Goal: Information Seeking & Learning: Learn about a topic

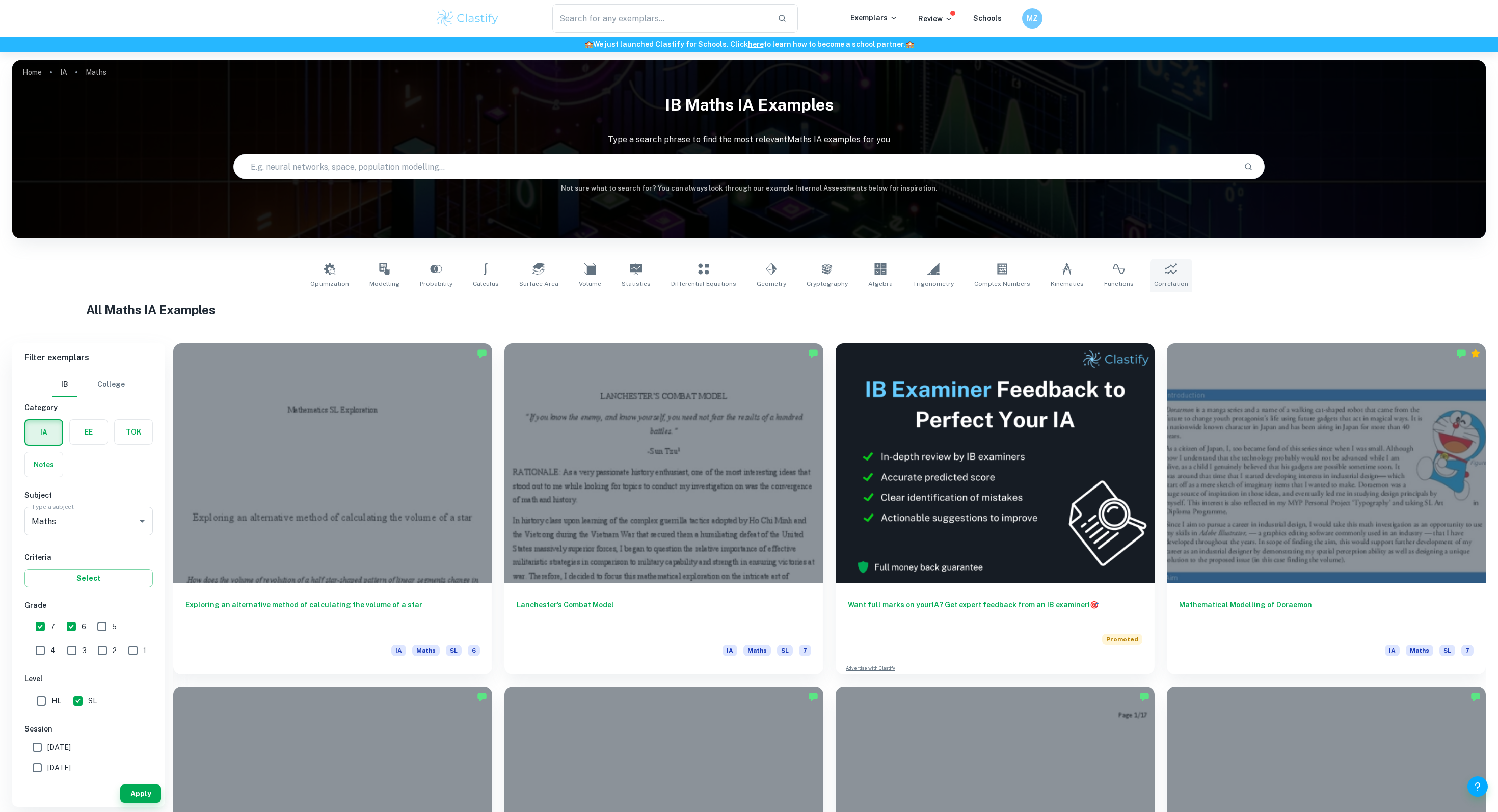
click at [1165, 265] on icon at bounding box center [1171, 269] width 12 height 10
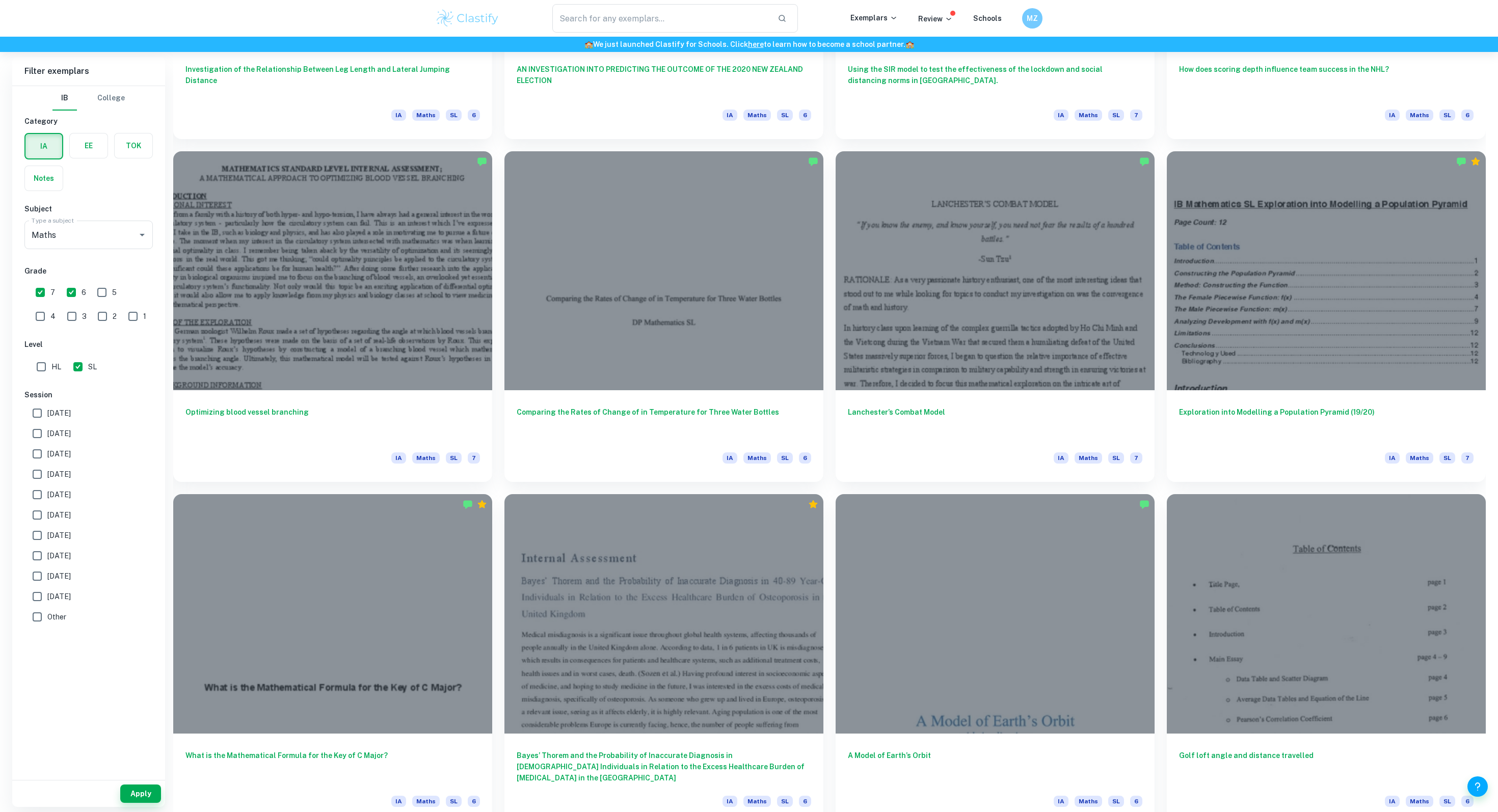
scroll to position [1335, 0]
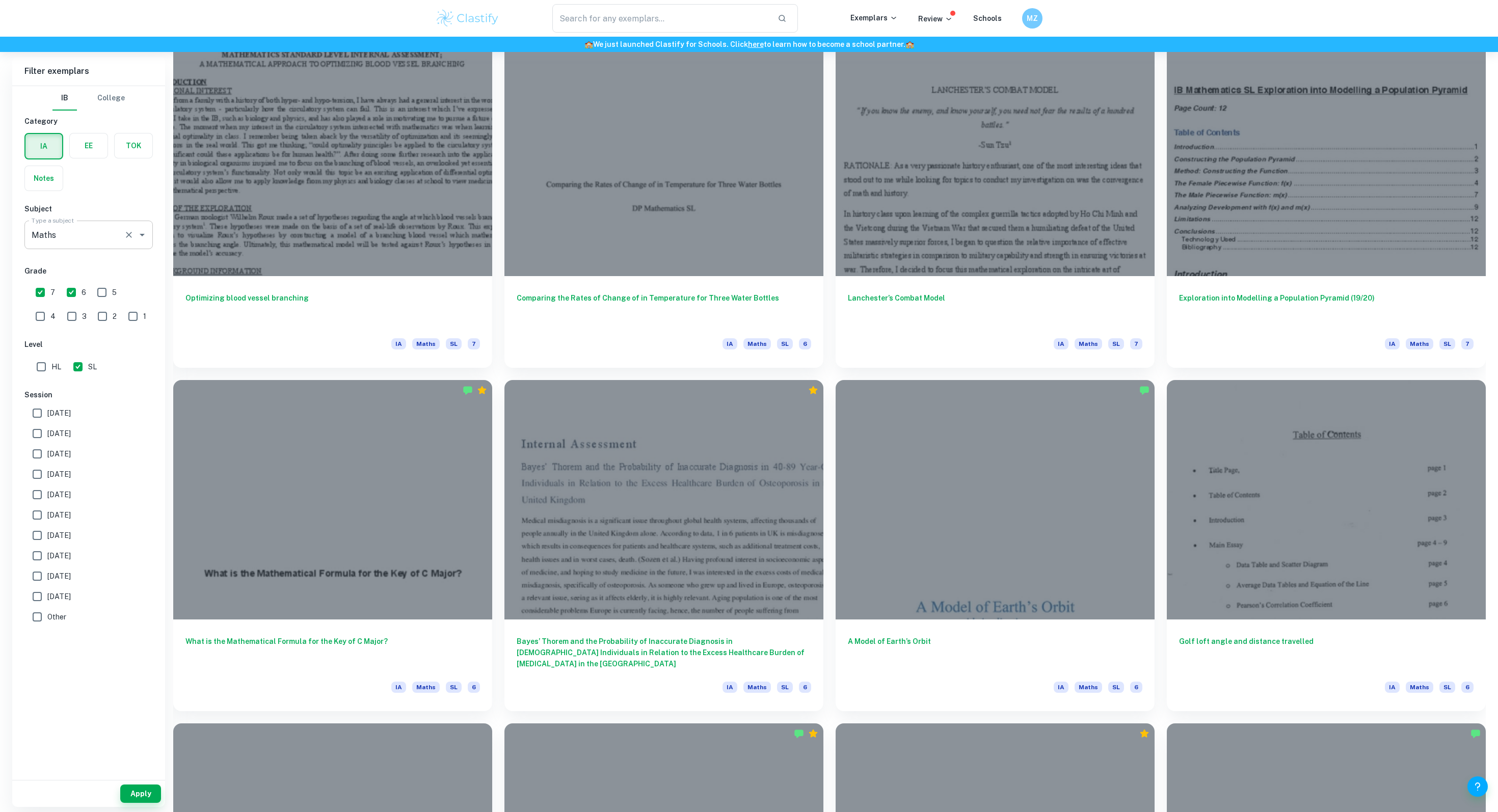
click at [87, 244] on input "Maths" at bounding box center [74, 234] width 91 height 19
click at [56, 505] on li "Math AA" at bounding box center [88, 514] width 129 height 19
click at [138, 796] on button "Apply" at bounding box center [141, 793] width 41 height 19
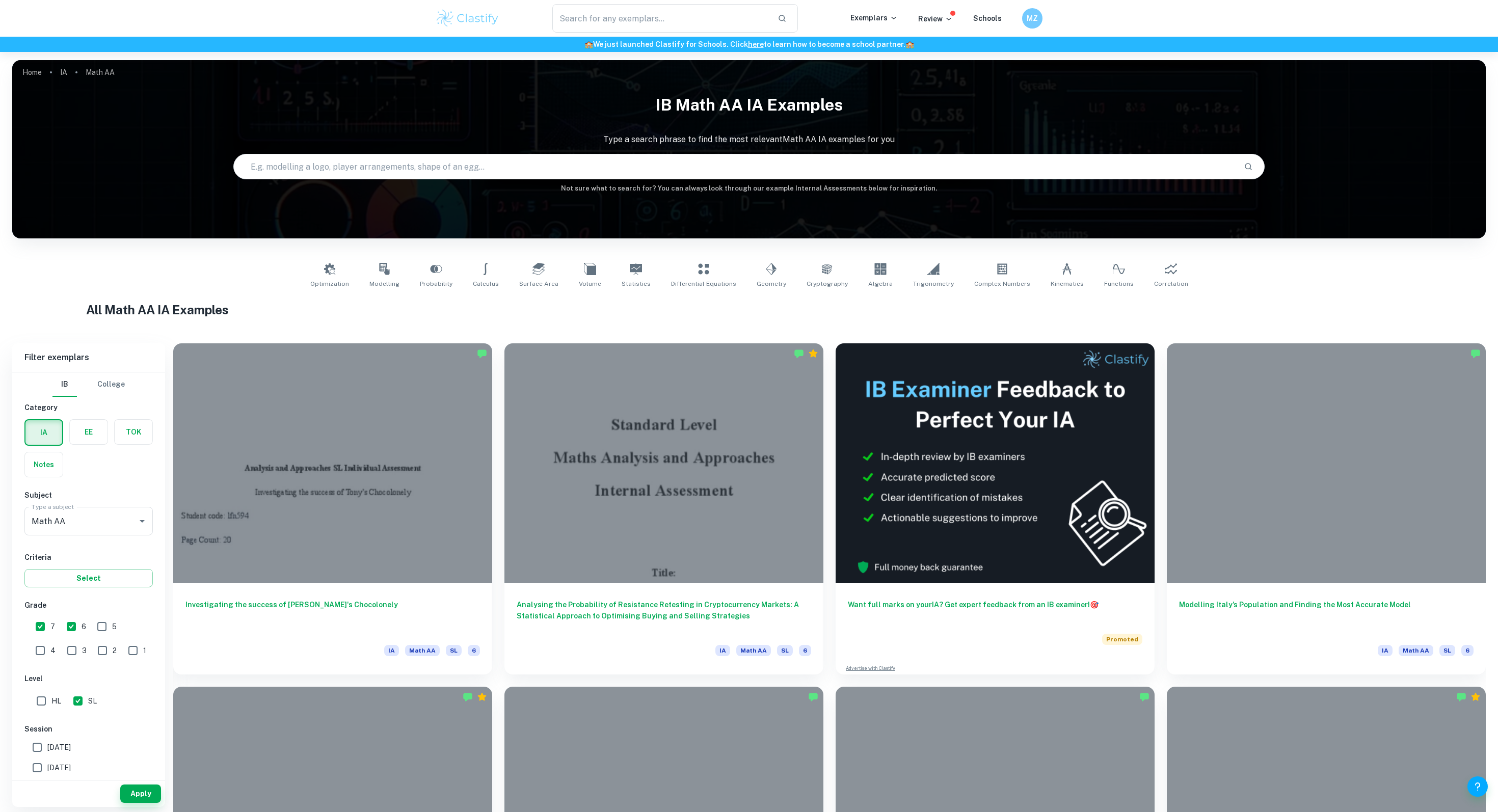
click at [80, 541] on div "IB College Category IA EE TOK Notes Subject Type a subject Maths Type a subject…" at bounding box center [88, 666] width 153 height 589
click at [81, 518] on input "Maths" at bounding box center [74, 521] width 91 height 19
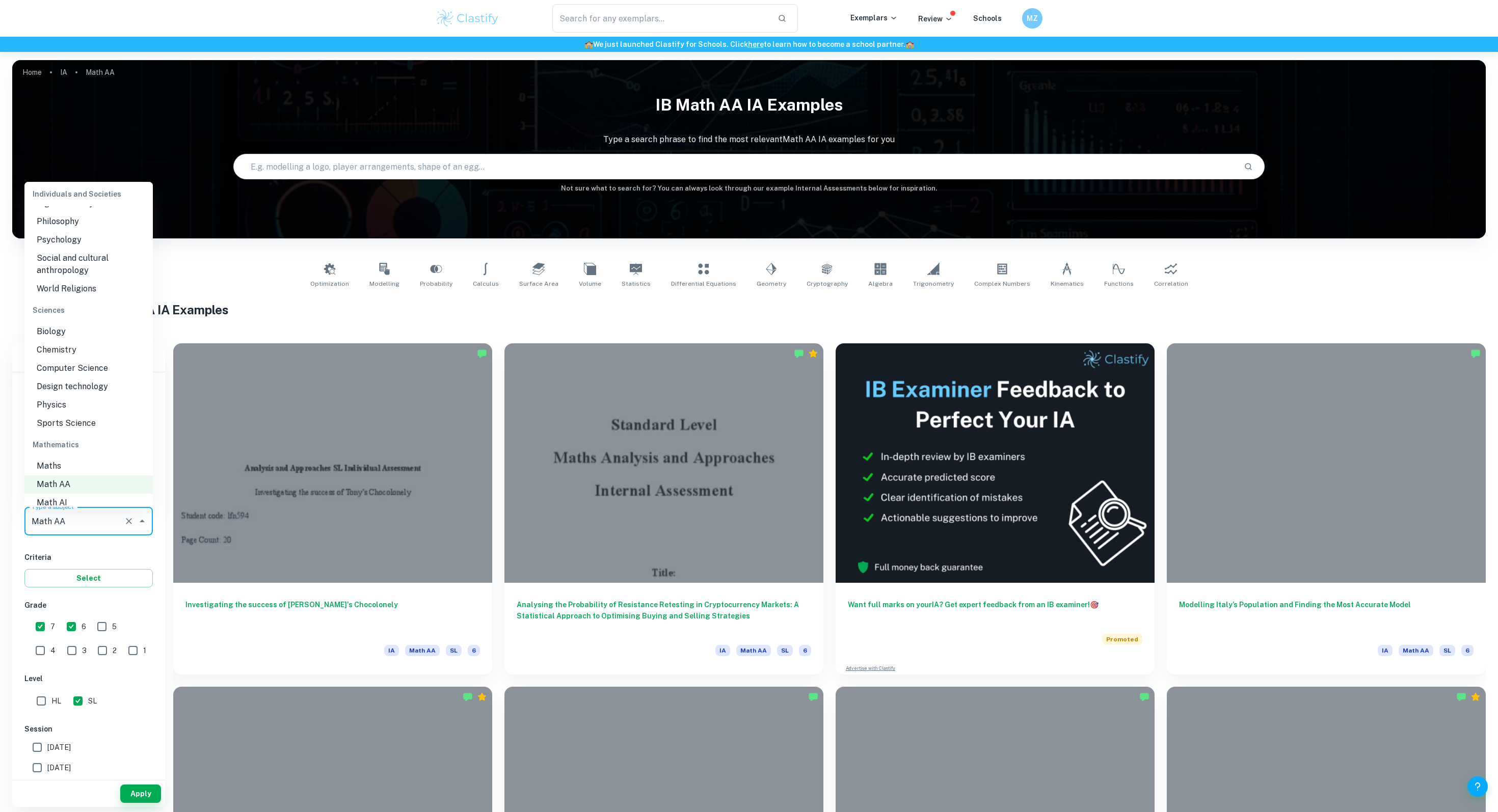
scroll to position [1153, 0]
click at [59, 488] on li "Math AI" at bounding box center [88, 497] width 129 height 19
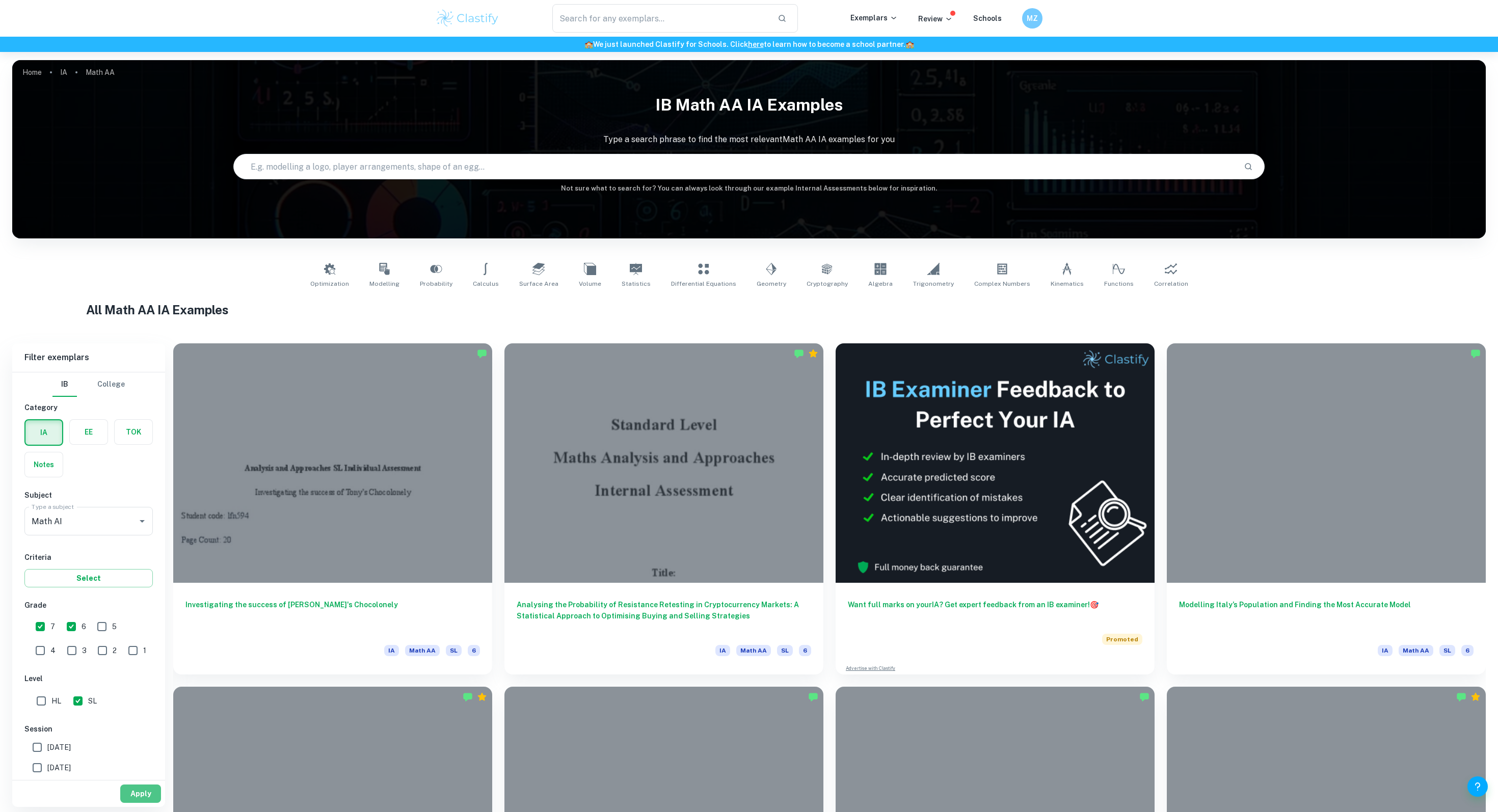
click at [129, 795] on button "Apply" at bounding box center [141, 793] width 41 height 19
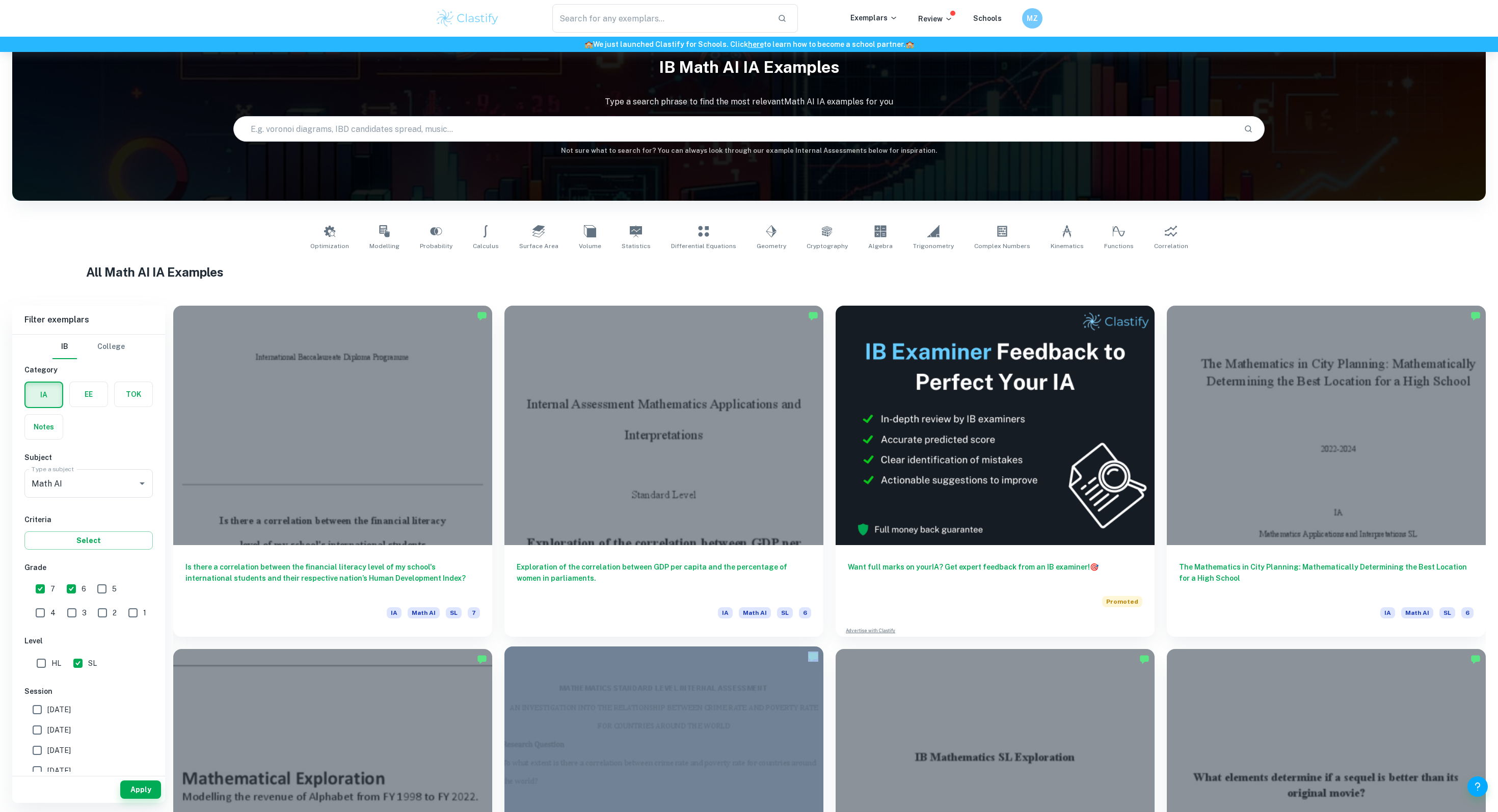
scroll to position [34, 0]
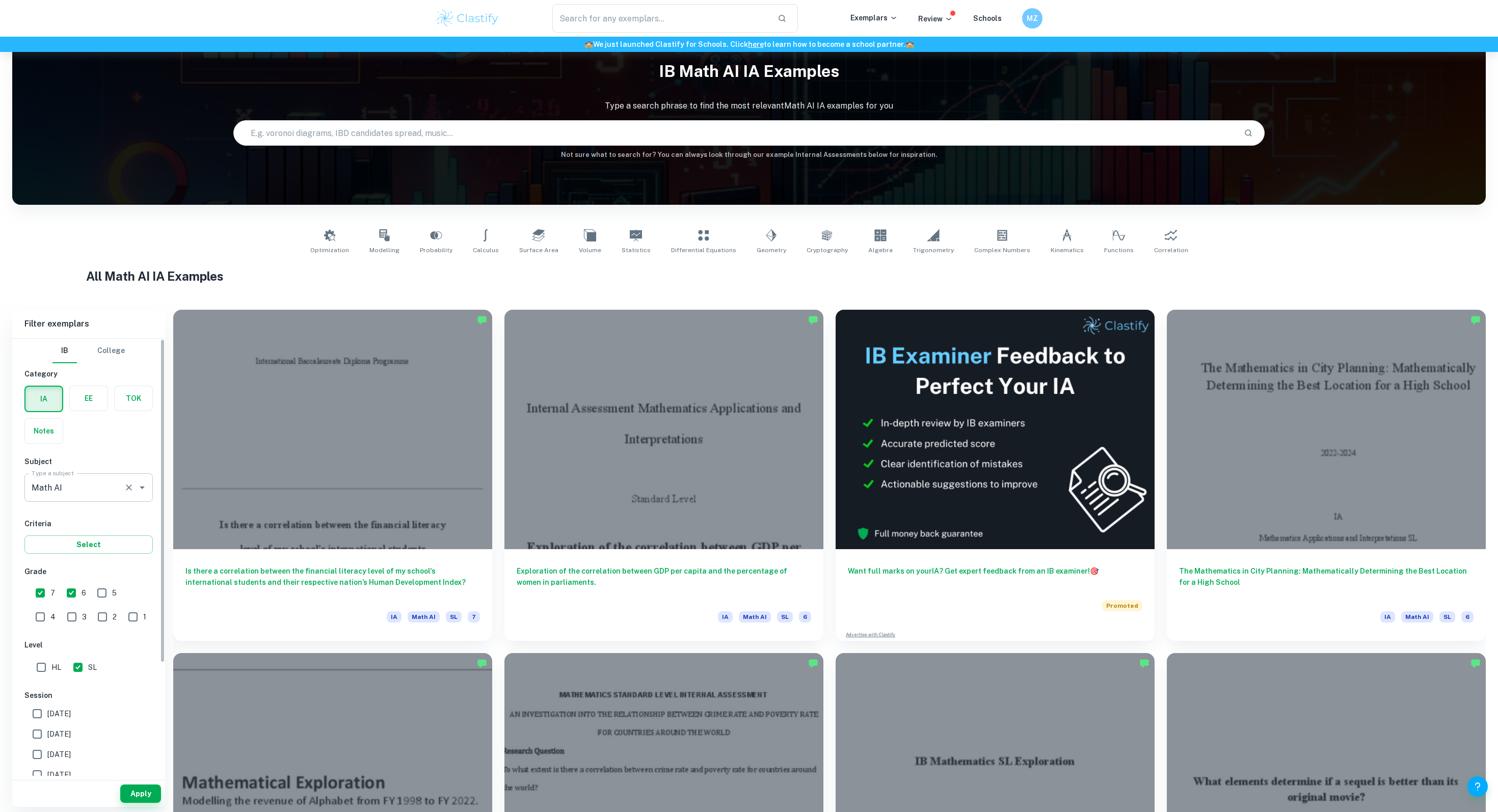
click at [94, 491] on input "Maths" at bounding box center [74, 487] width 91 height 19
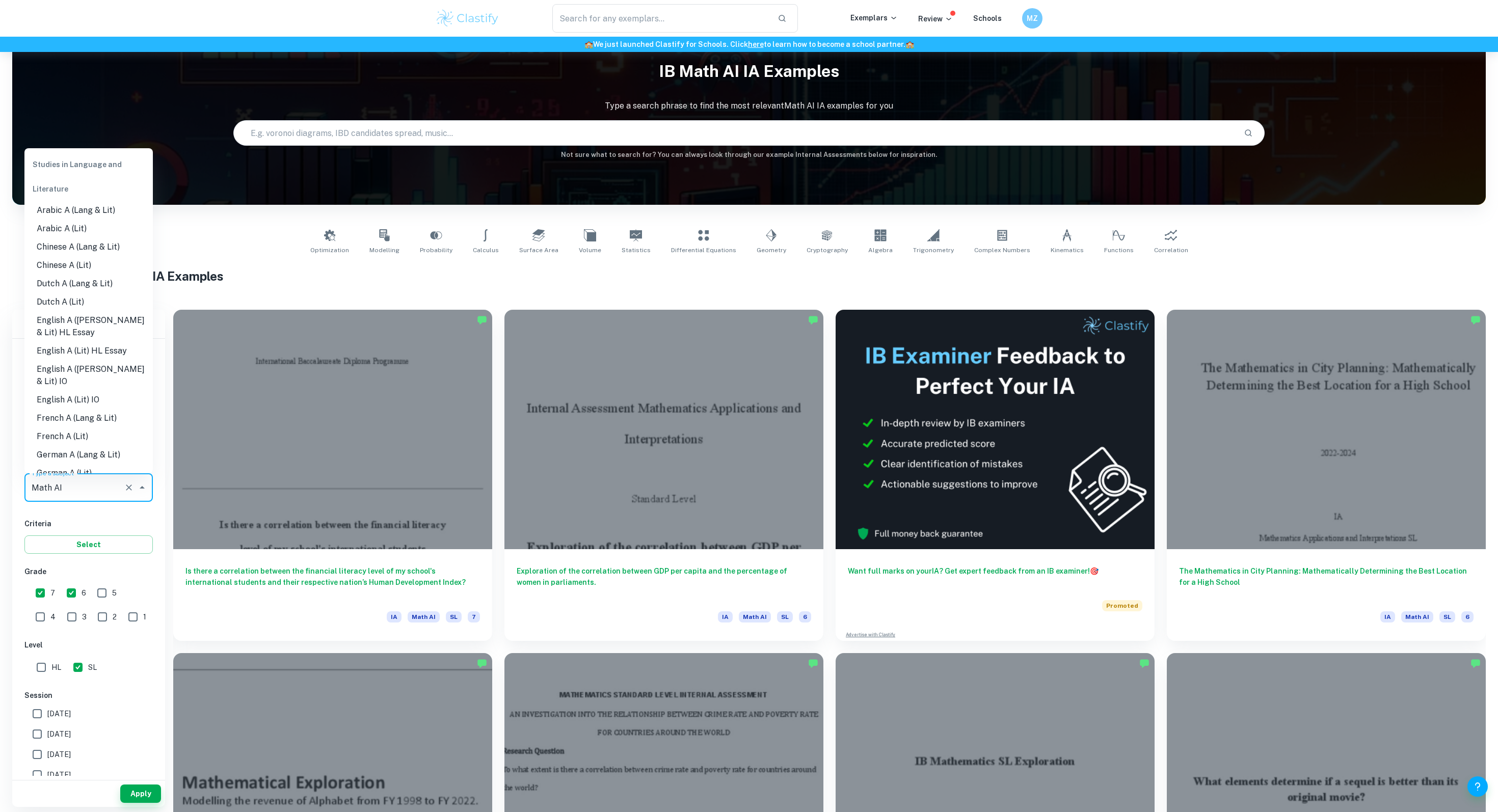
scroll to position [1128, 0]
click at [57, 461] on li "Math AA" at bounding box center [88, 470] width 129 height 19
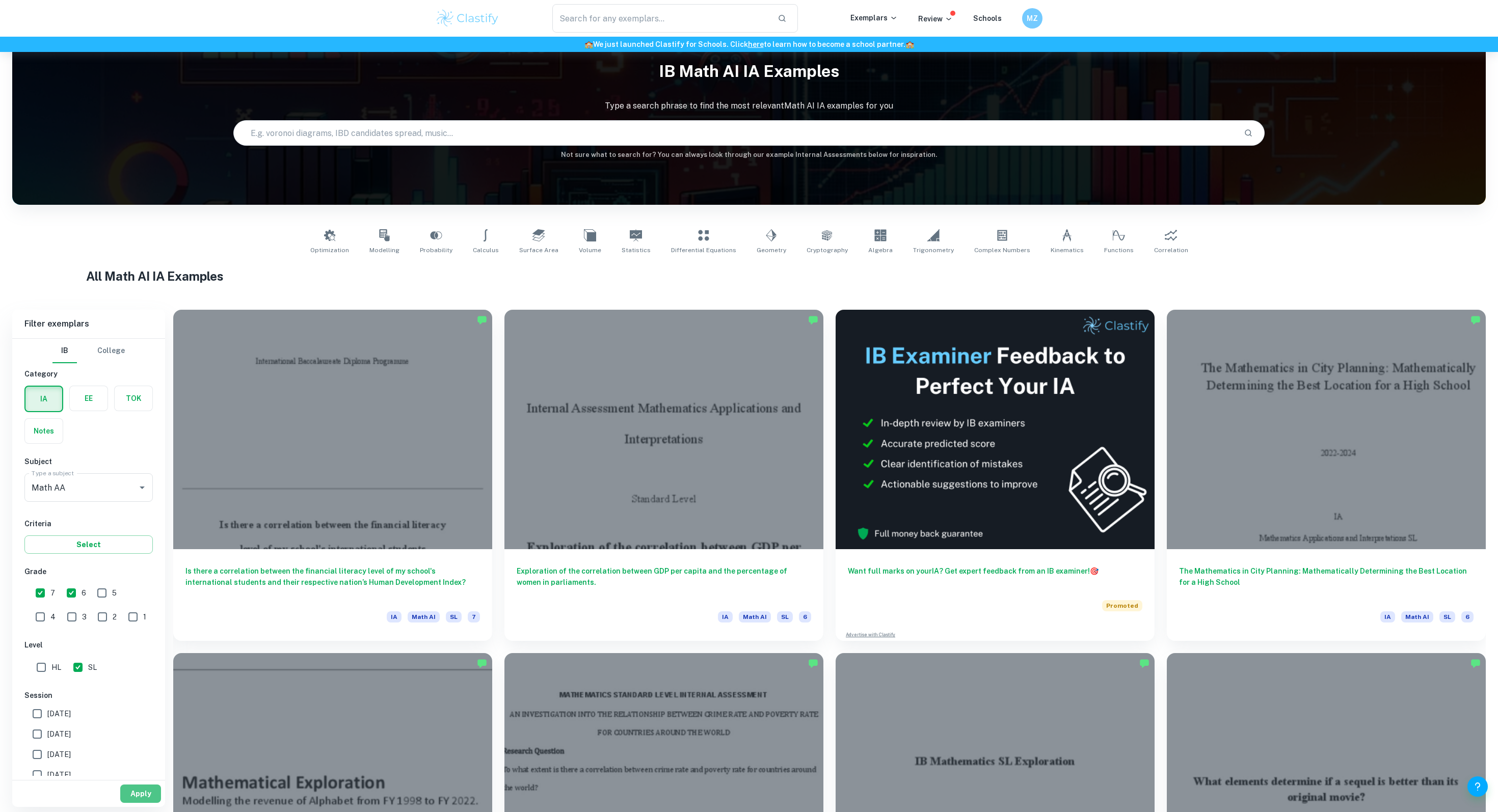
click at [130, 788] on button "Apply" at bounding box center [141, 793] width 41 height 19
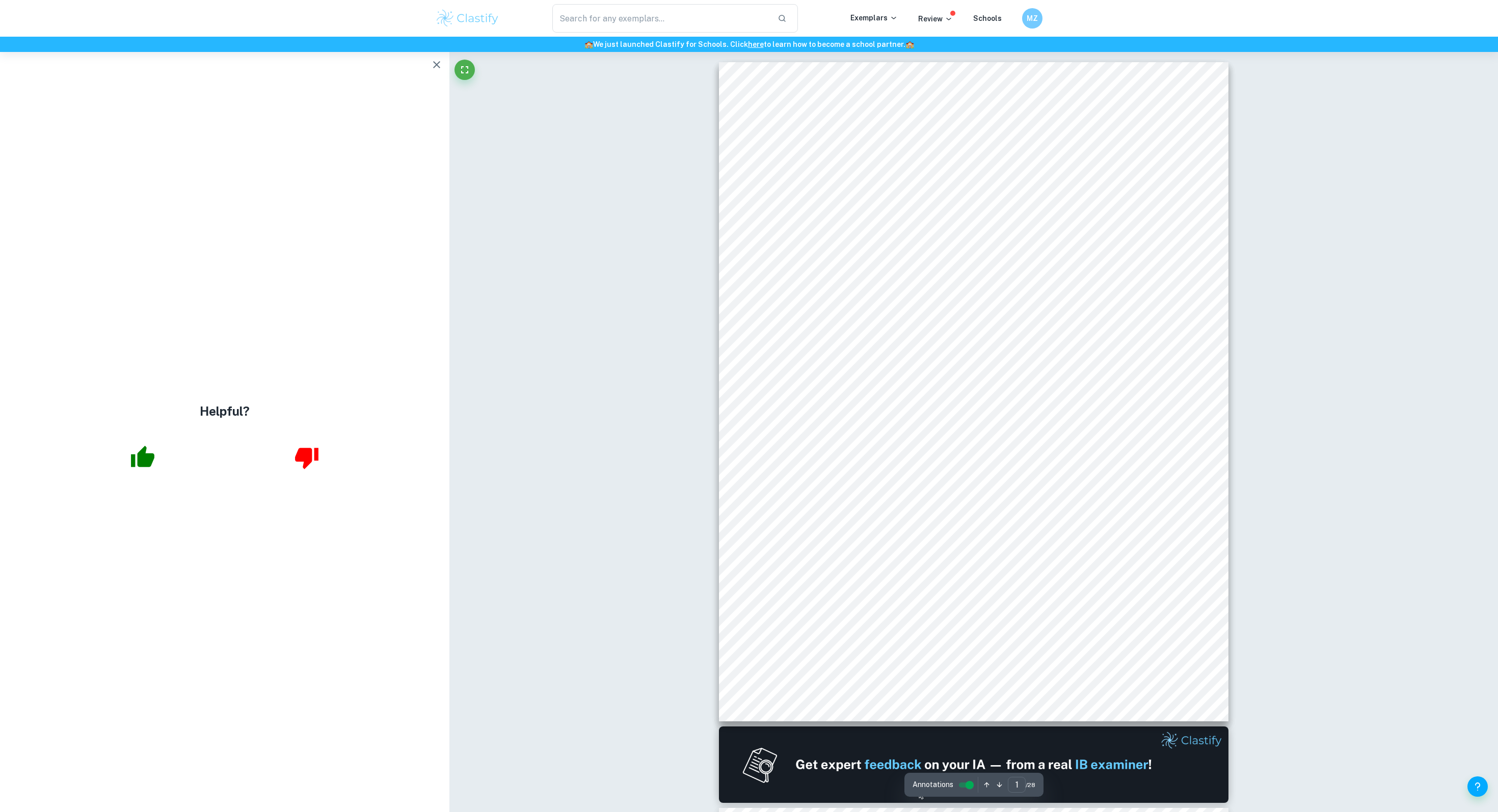
click at [429, 63] on button "button" at bounding box center [436, 65] width 20 height 20
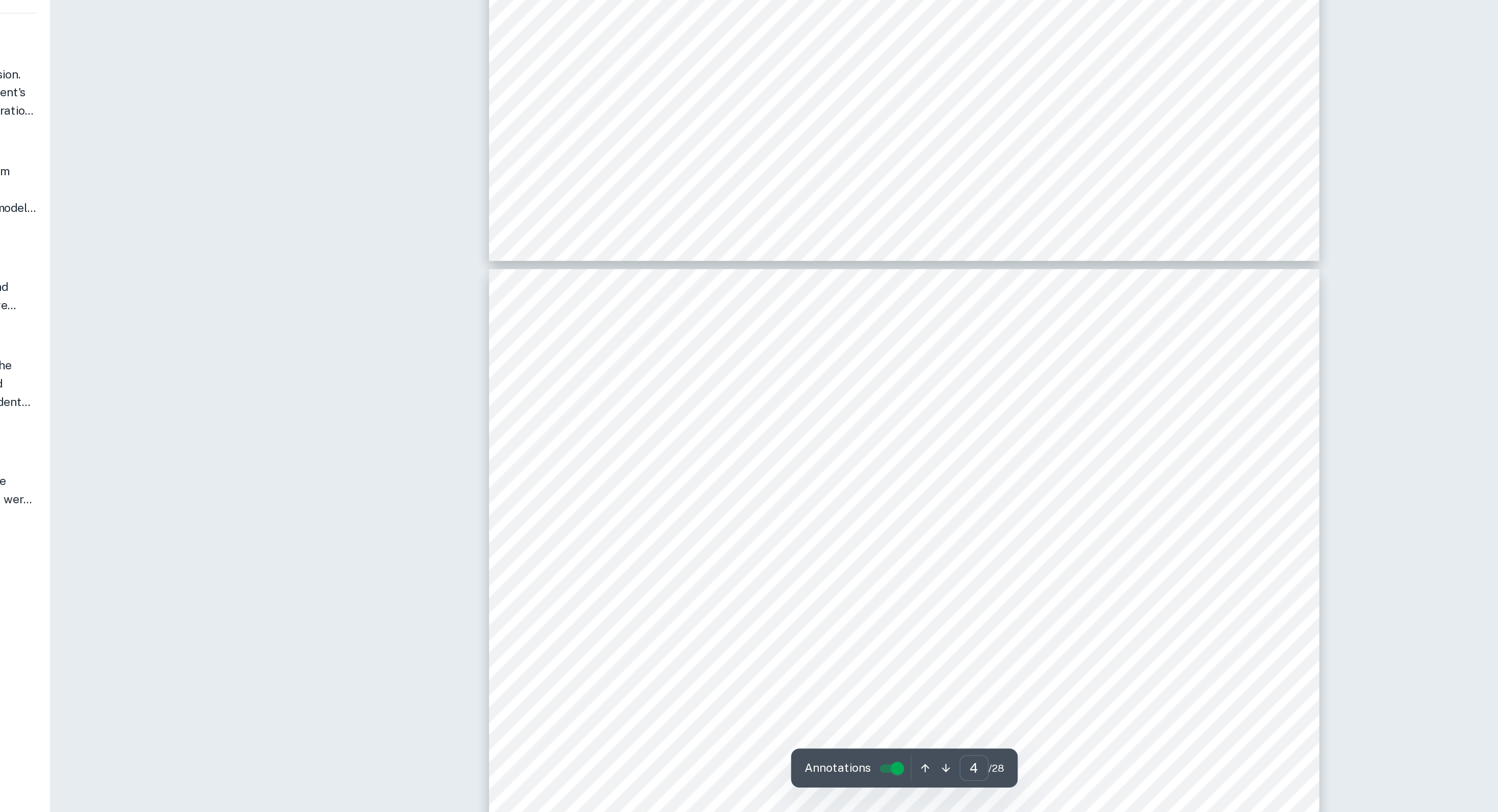
scroll to position [2323, 0]
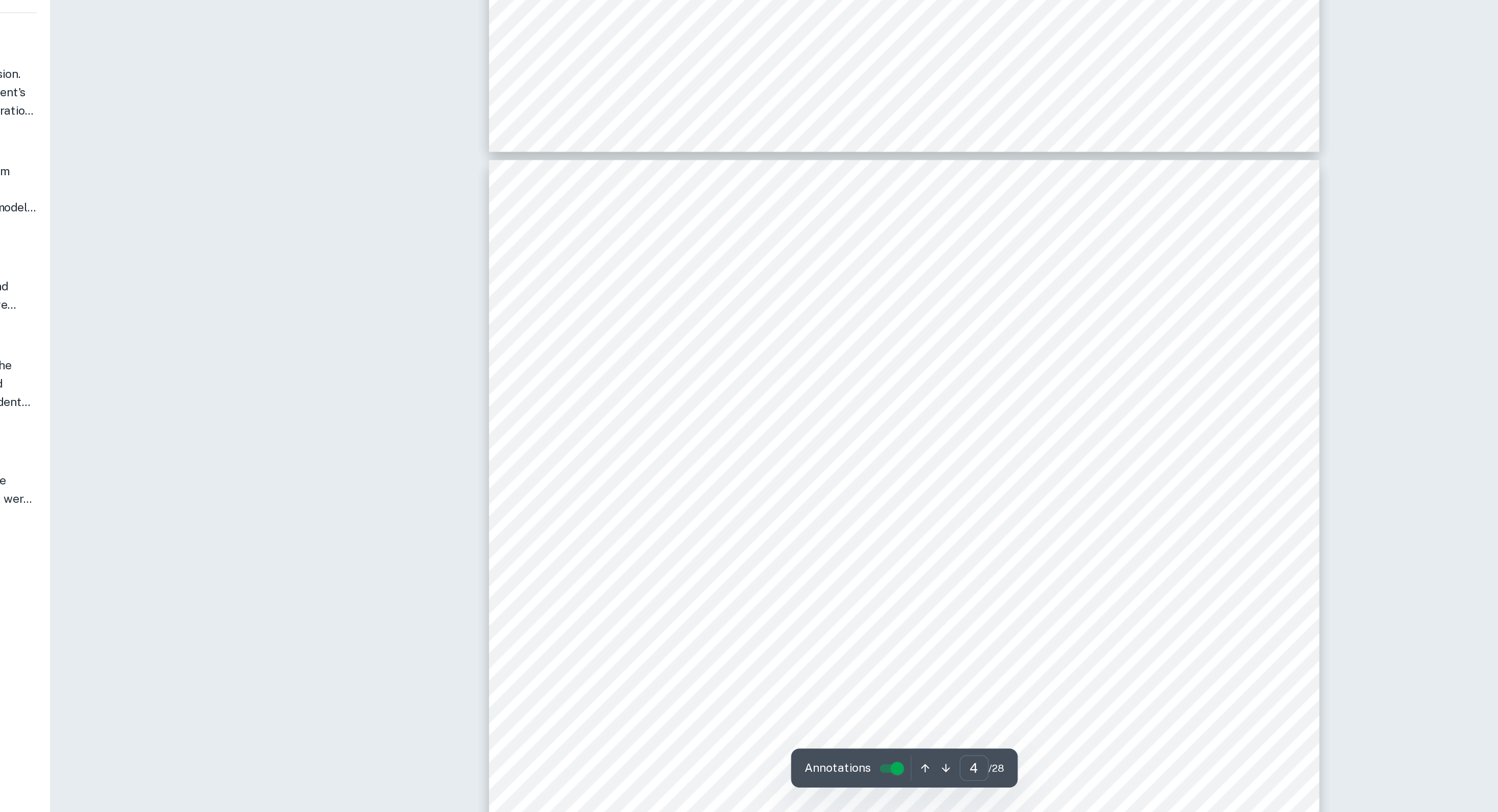
type input "5"
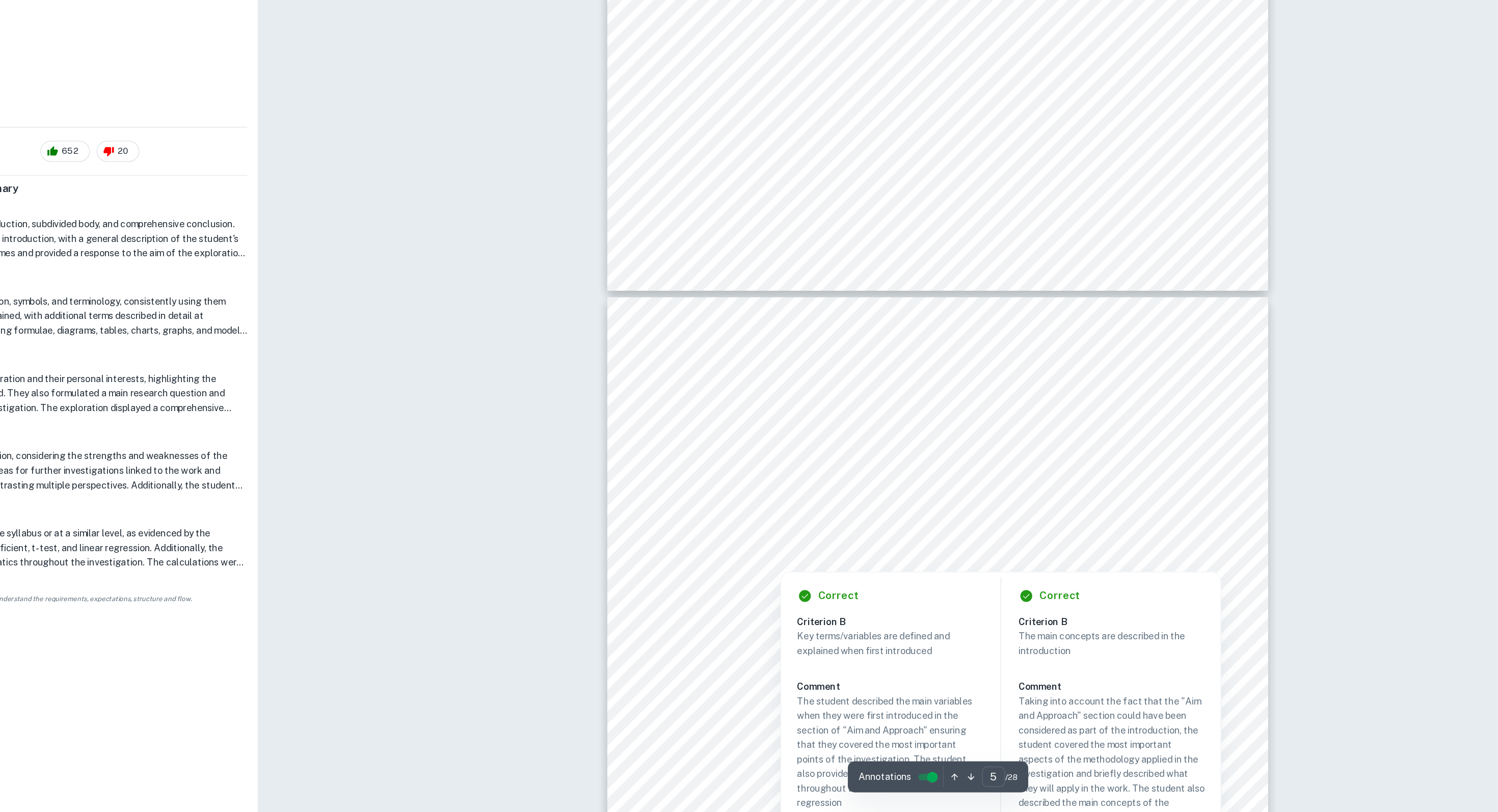
scroll to position [3049, 0]
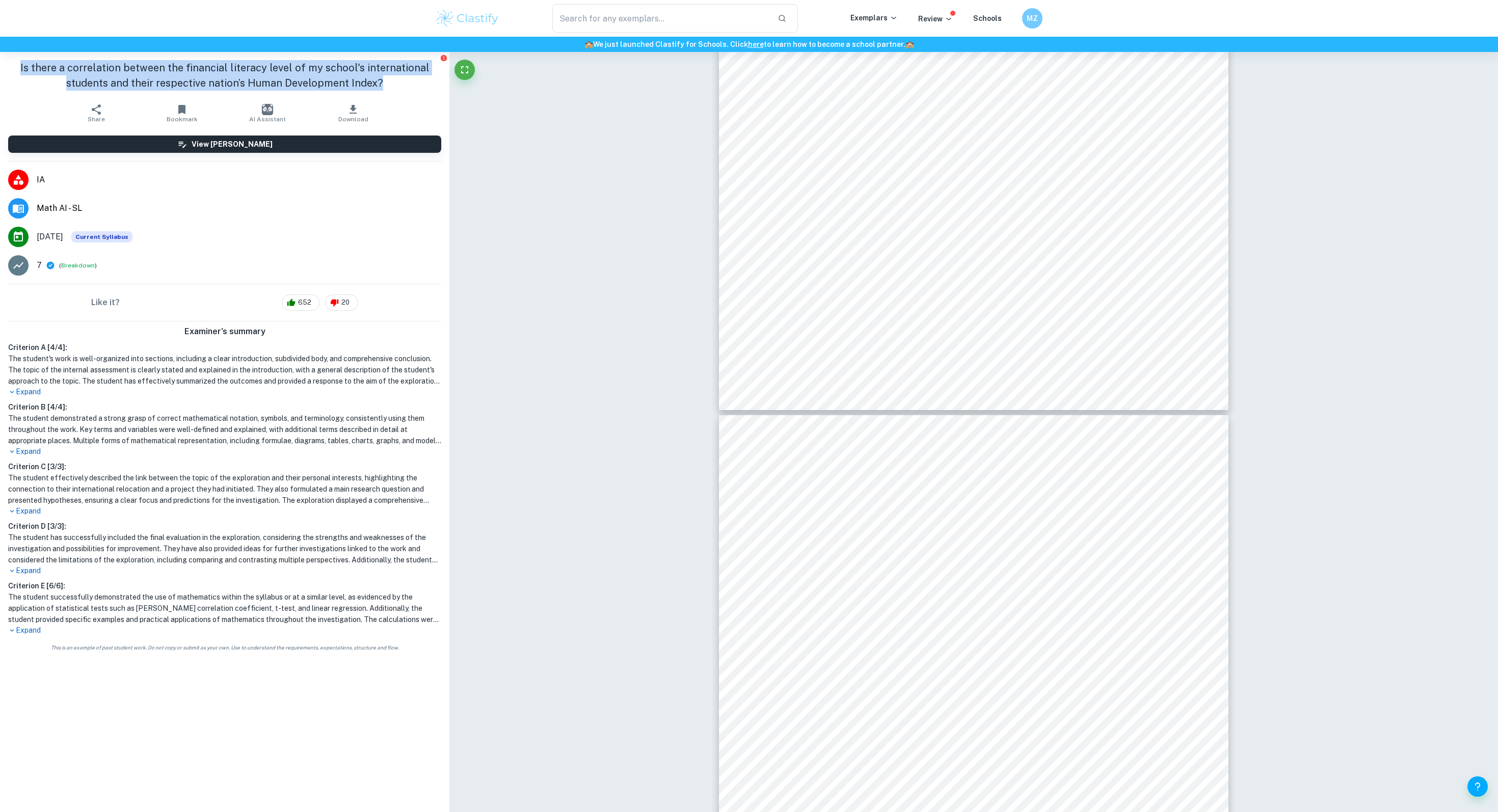
drag, startPoint x: 16, startPoint y: 57, endPoint x: 391, endPoint y: 80, distance: 375.7
click at [391, 80] on div "Is there a correlation between the financial literacy level of my school's inte…" at bounding box center [224, 75] width 450 height 47
copy h1 "Is there a correlation between the financial literacy level of my school's inte…"
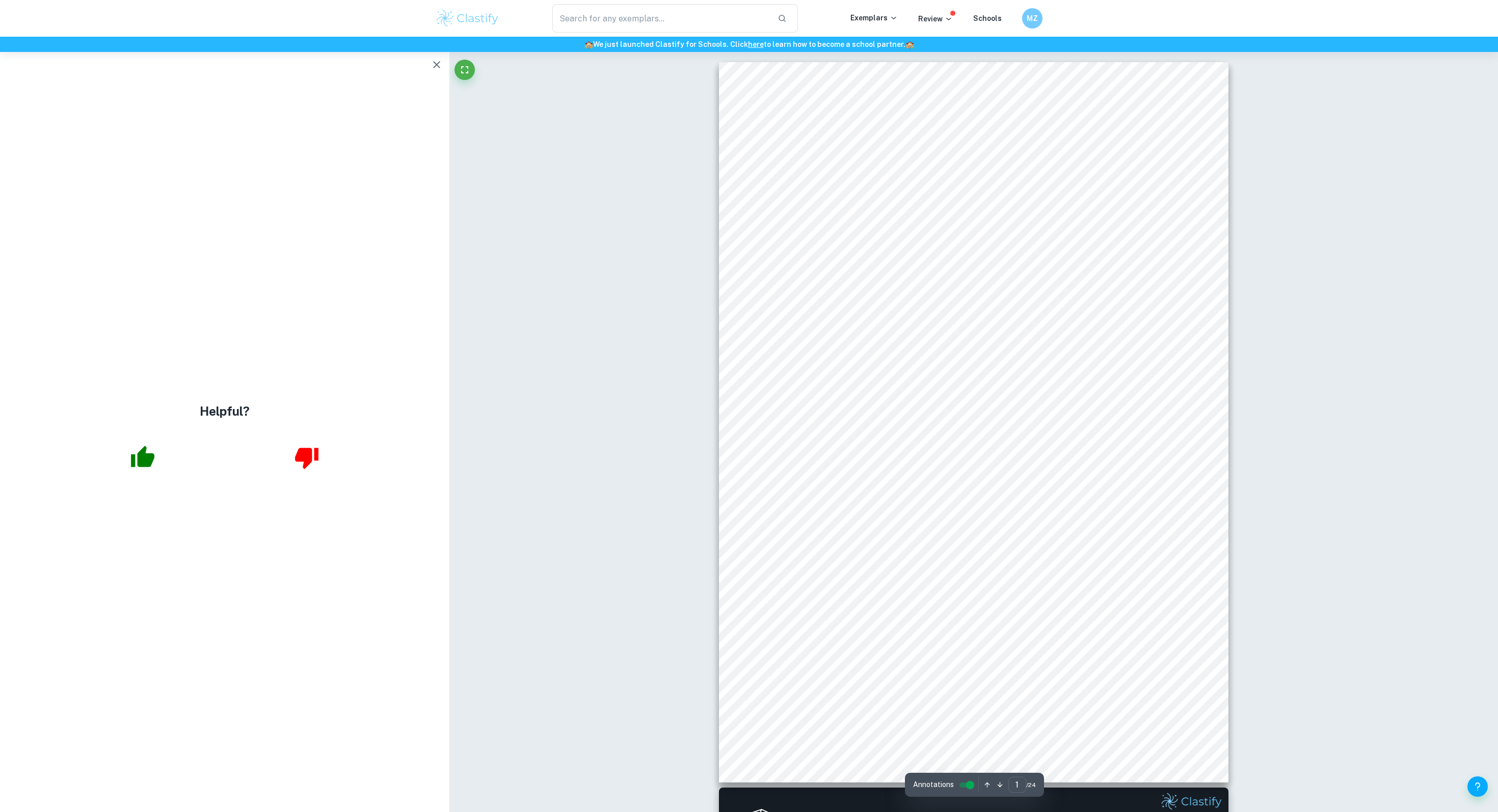
click at [430, 58] on button "button" at bounding box center [436, 65] width 20 height 20
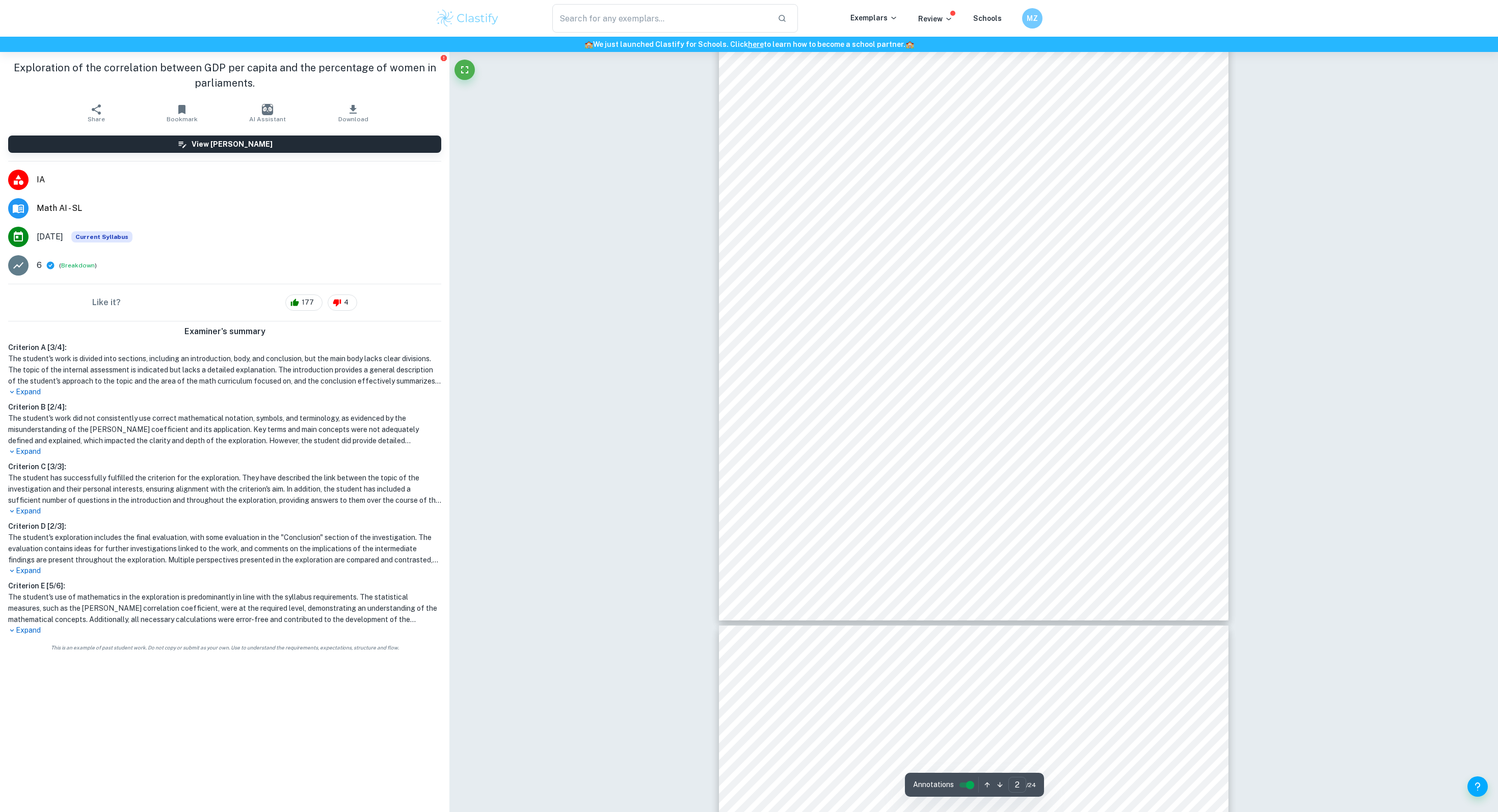
scroll to position [975, 0]
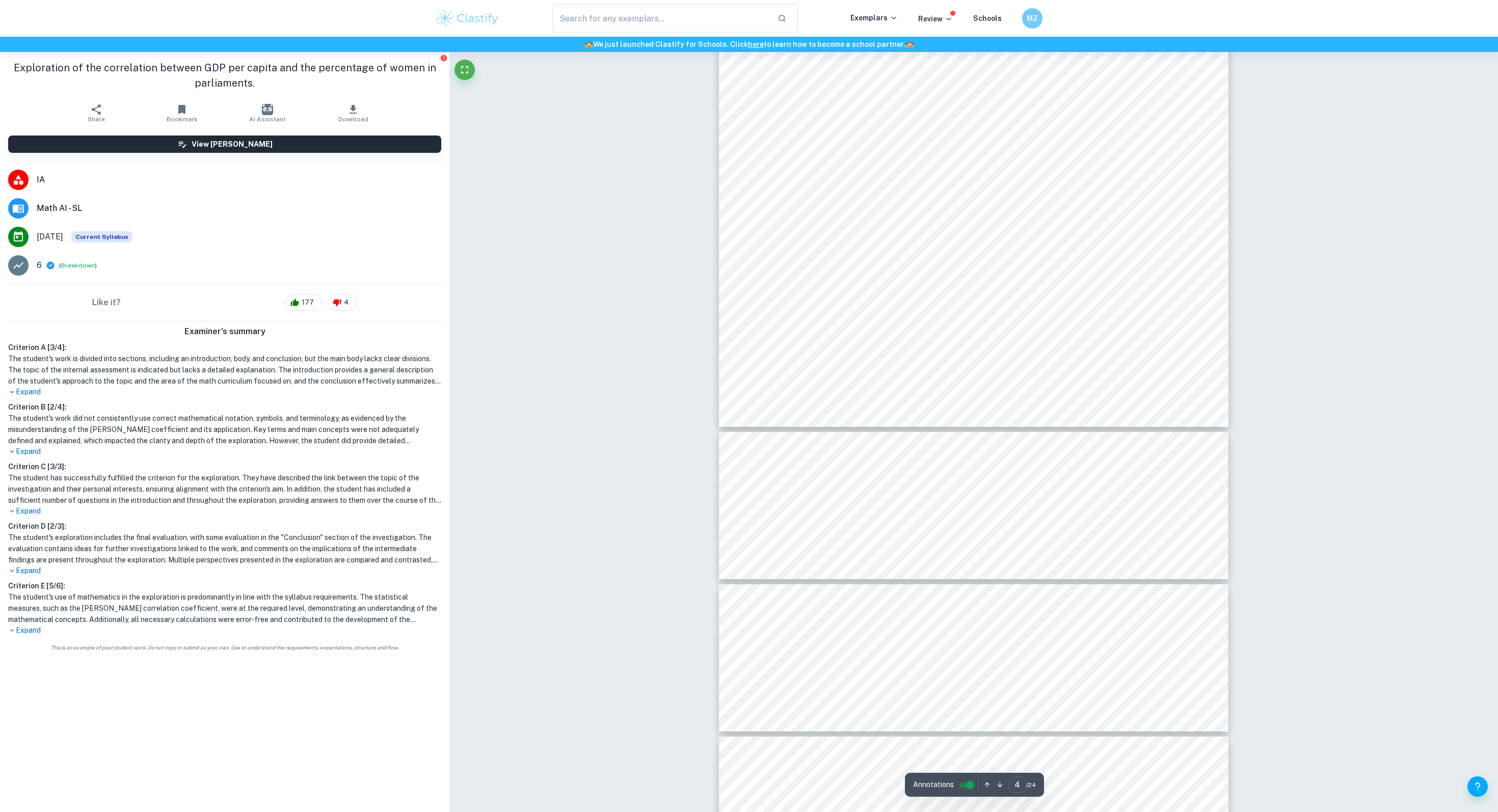
type input "5"
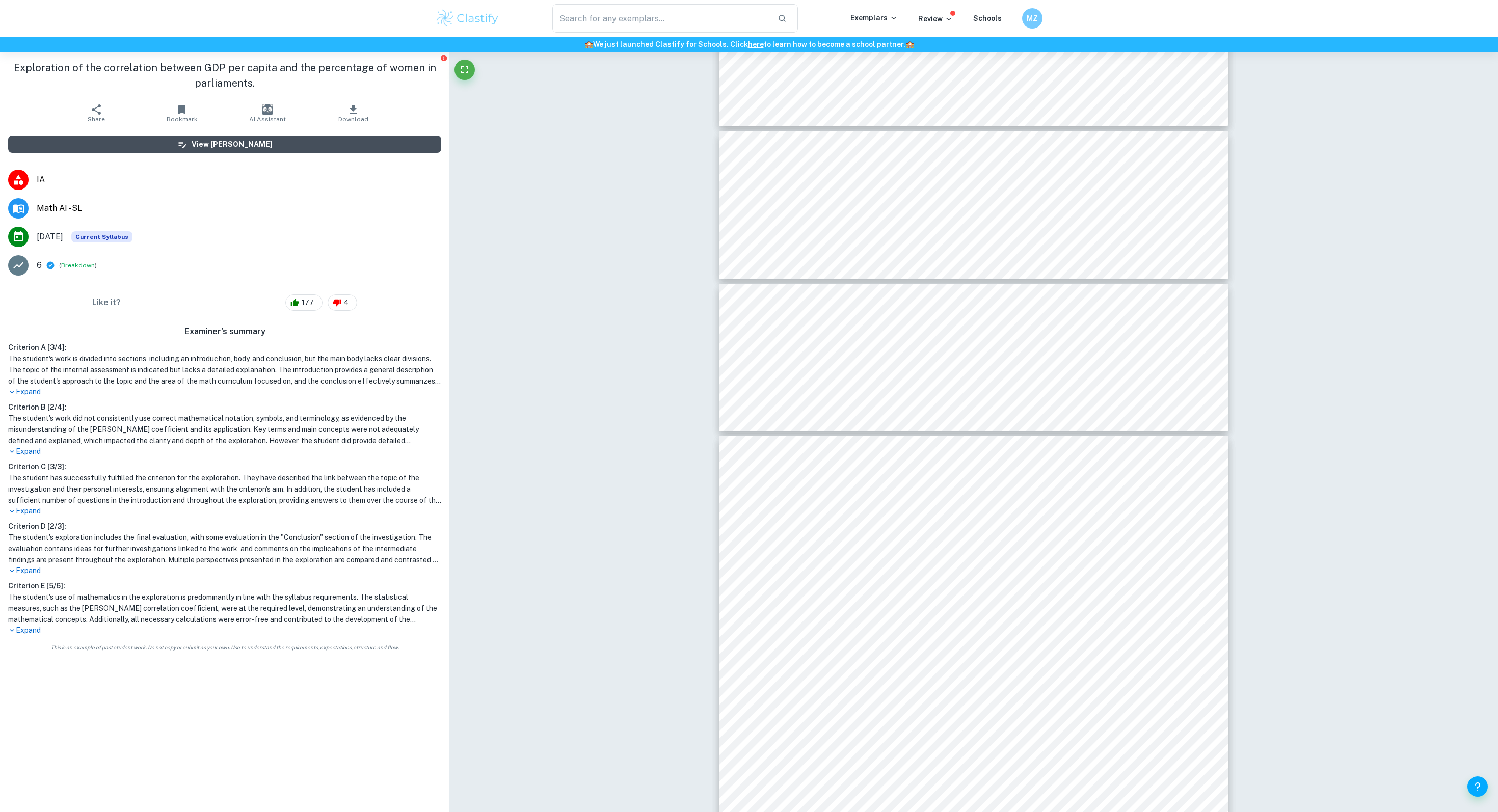
click at [257, 146] on h6 "View [PERSON_NAME]" at bounding box center [231, 144] width 81 height 11
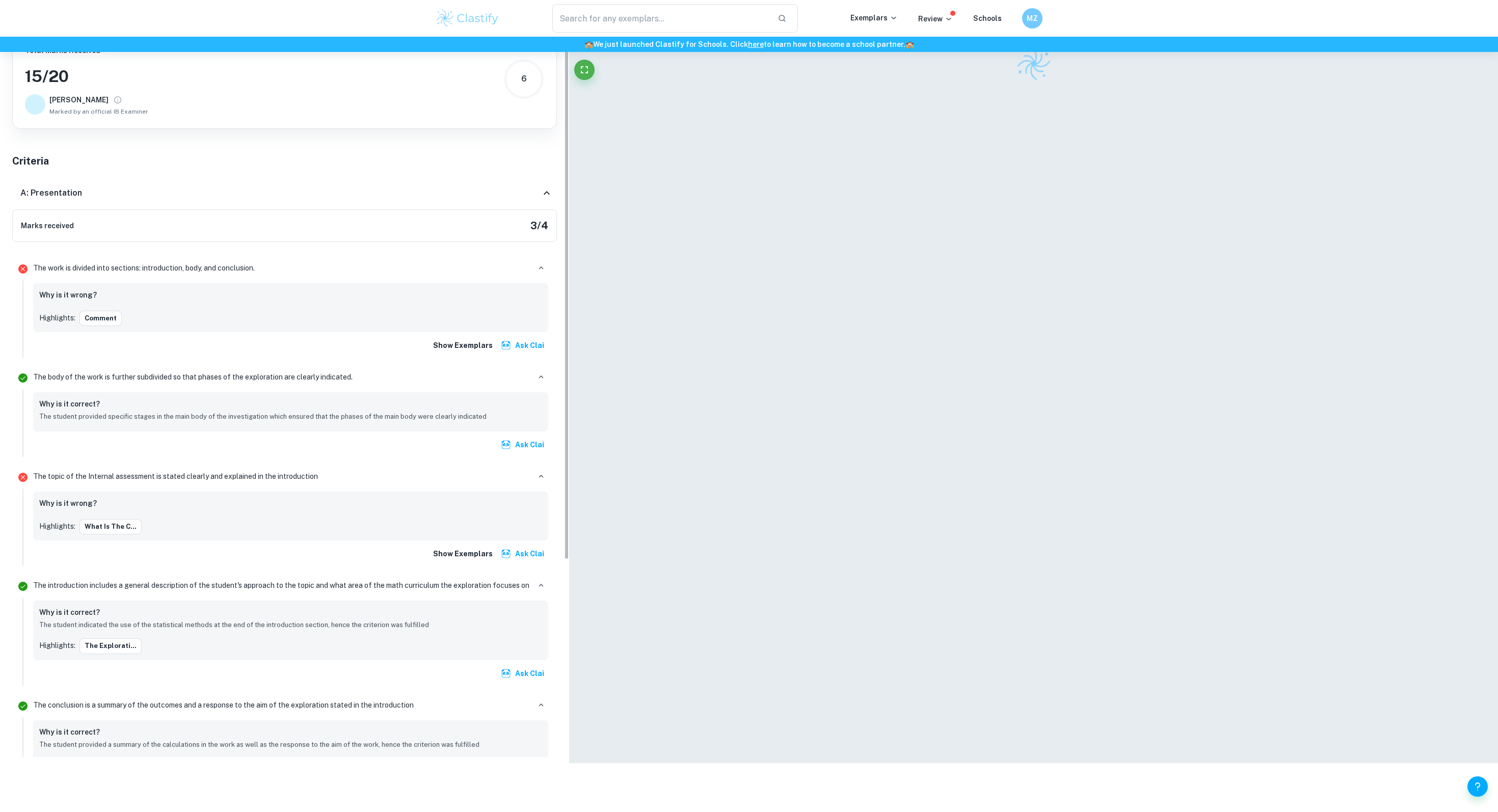
scroll to position [52, 0]
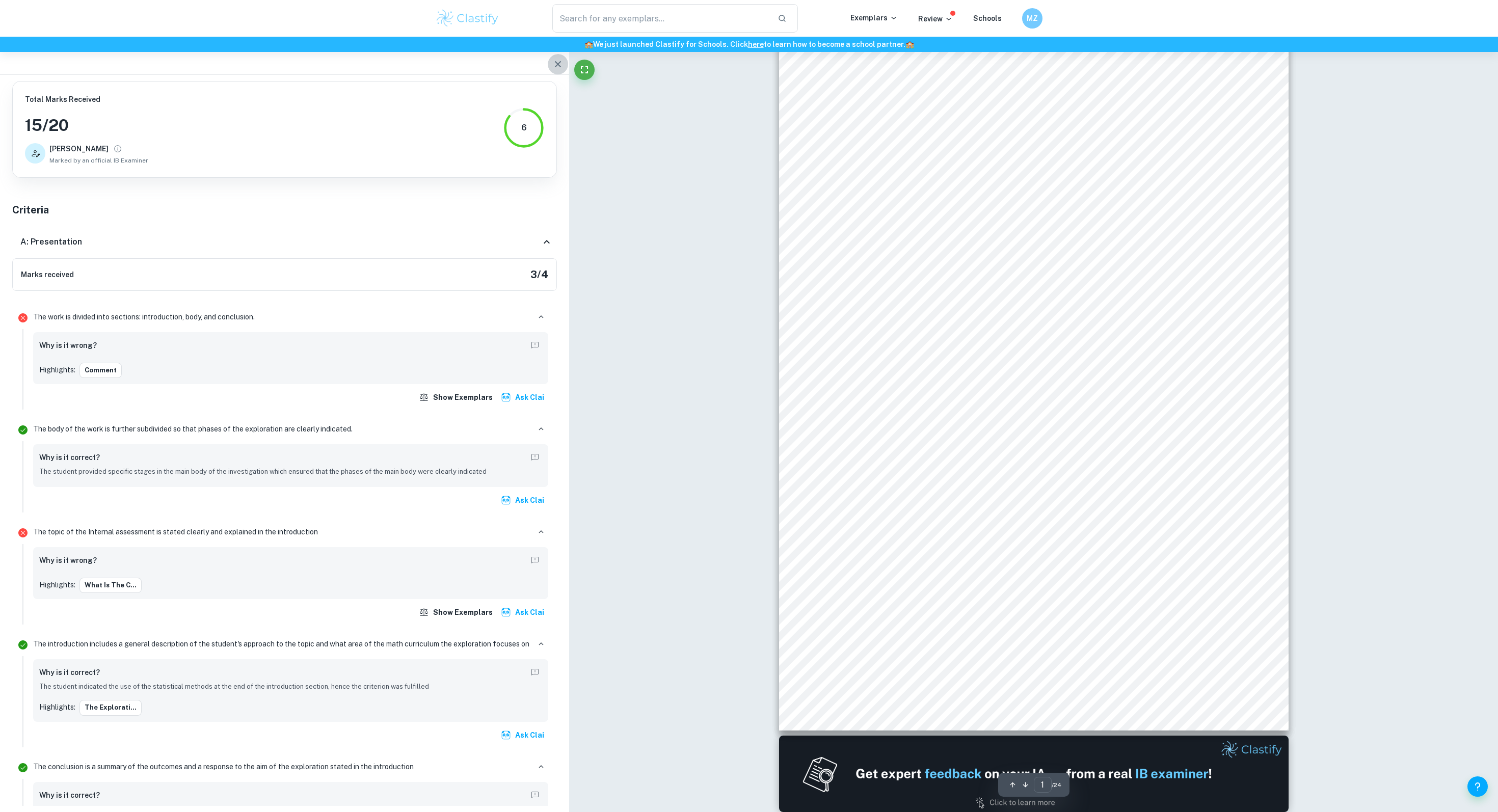
click at [555, 66] on icon "button" at bounding box center [558, 64] width 6 height 6
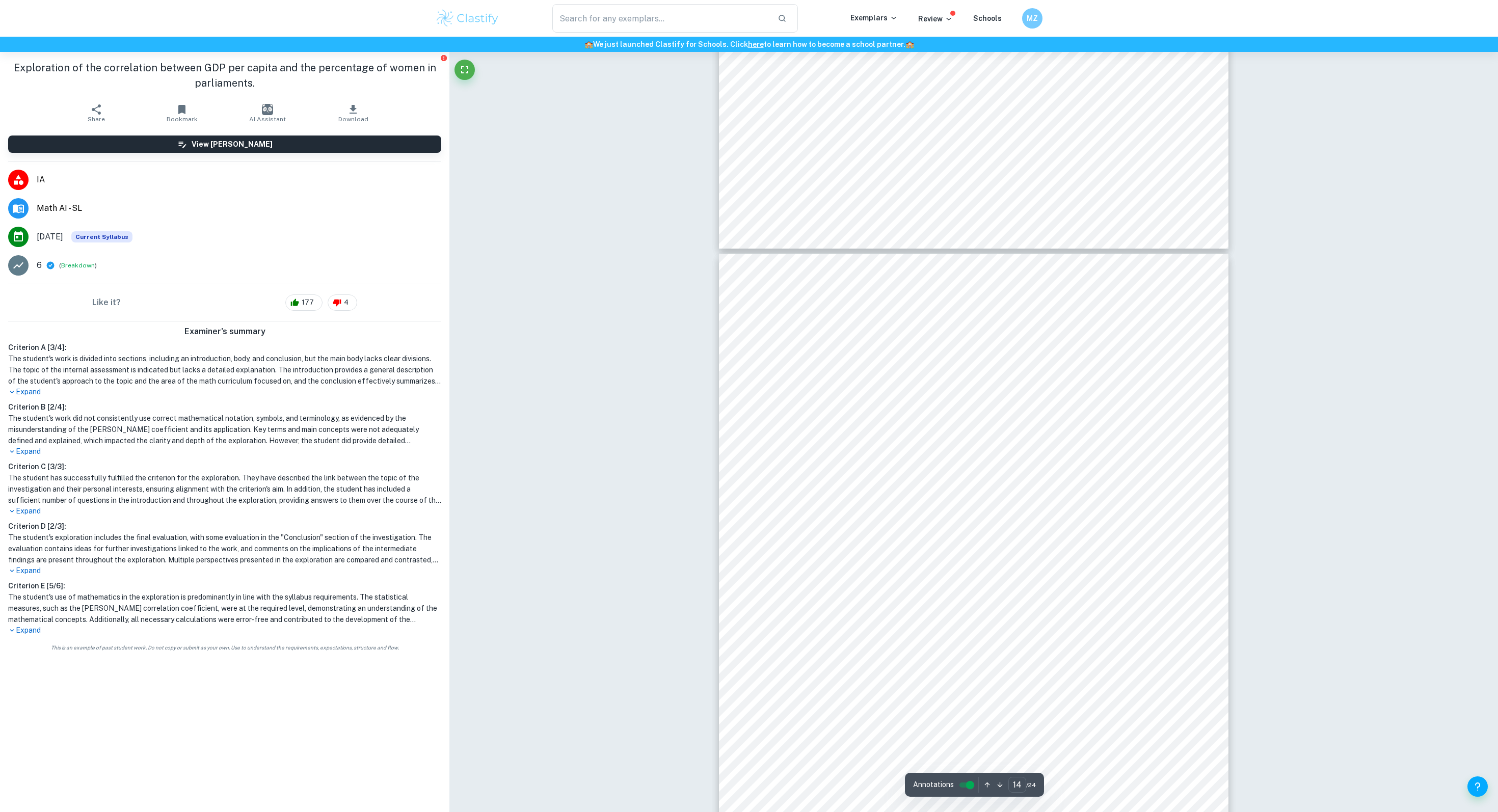
scroll to position [8299, 0]
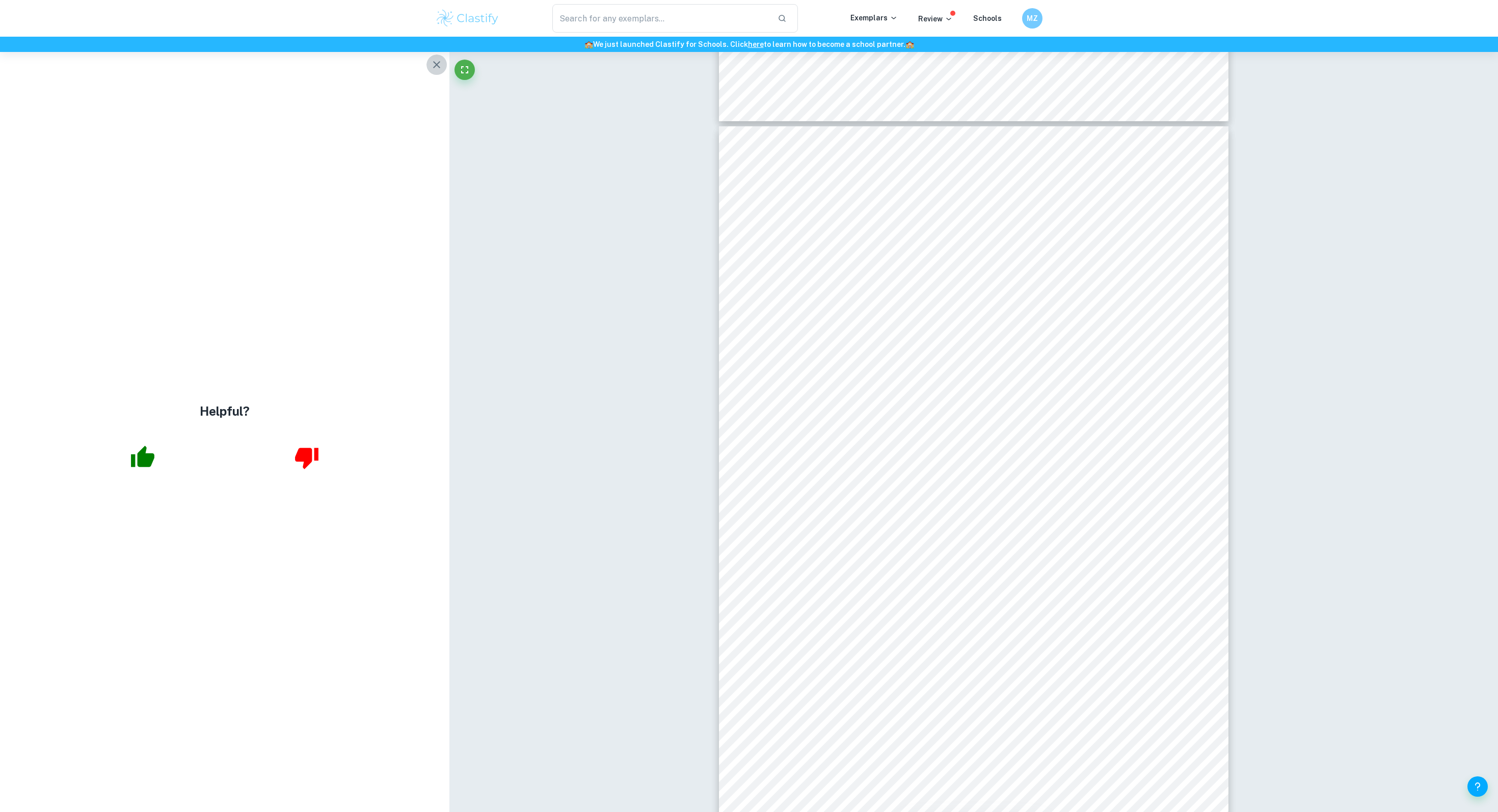
click at [431, 60] on icon "button" at bounding box center [436, 65] width 12 height 12
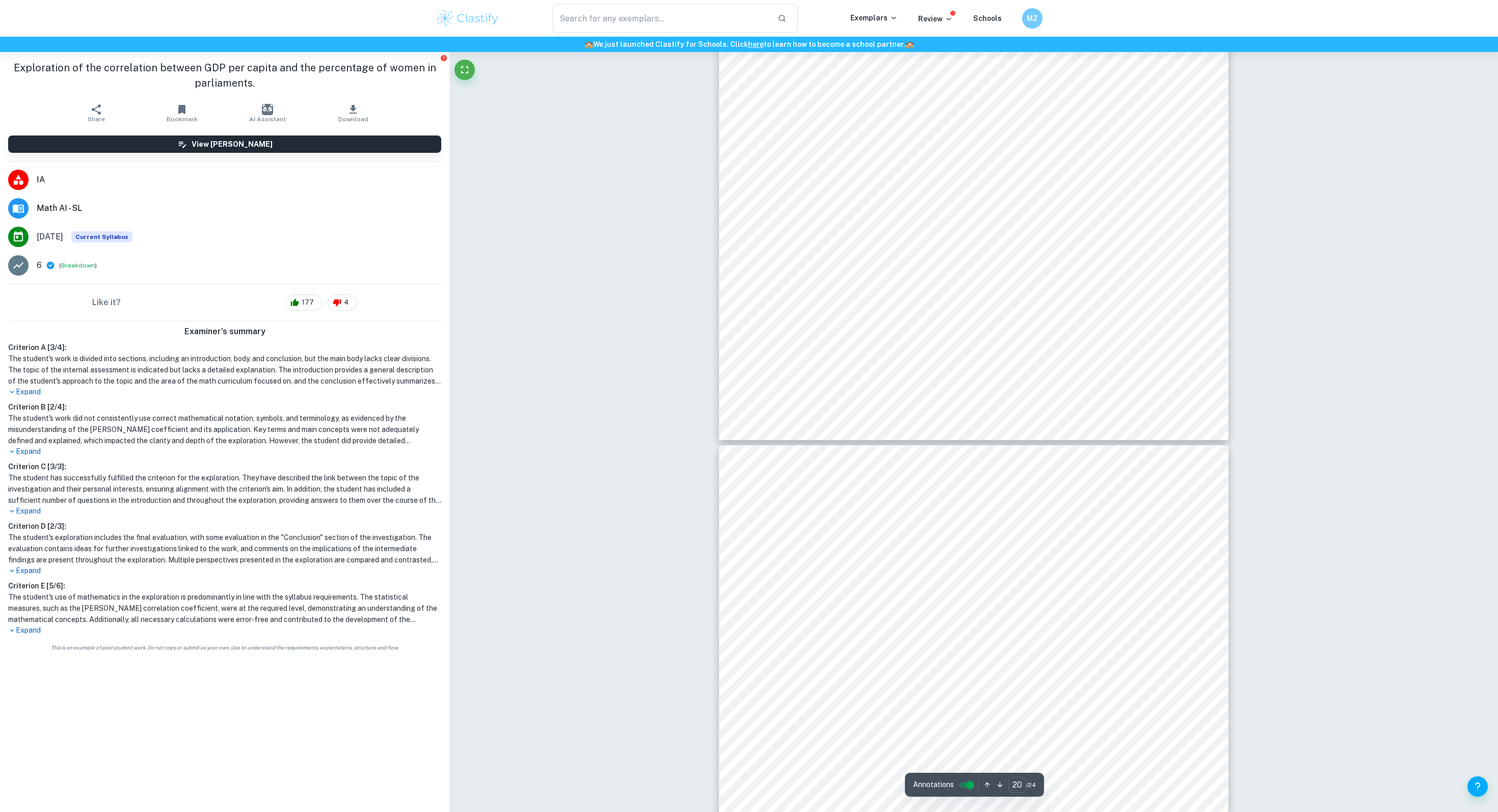
scroll to position [13058, 0]
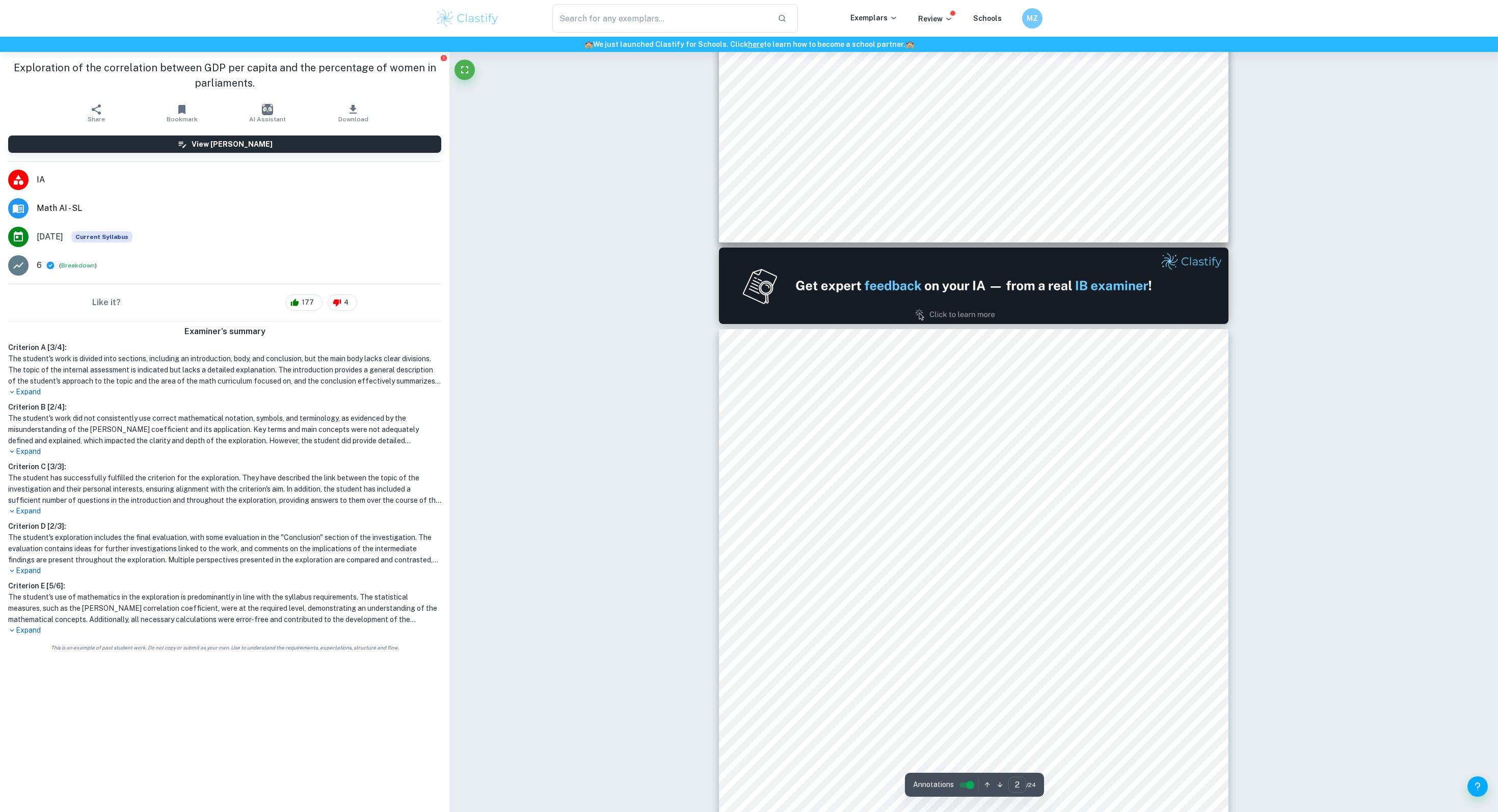
type input "1"
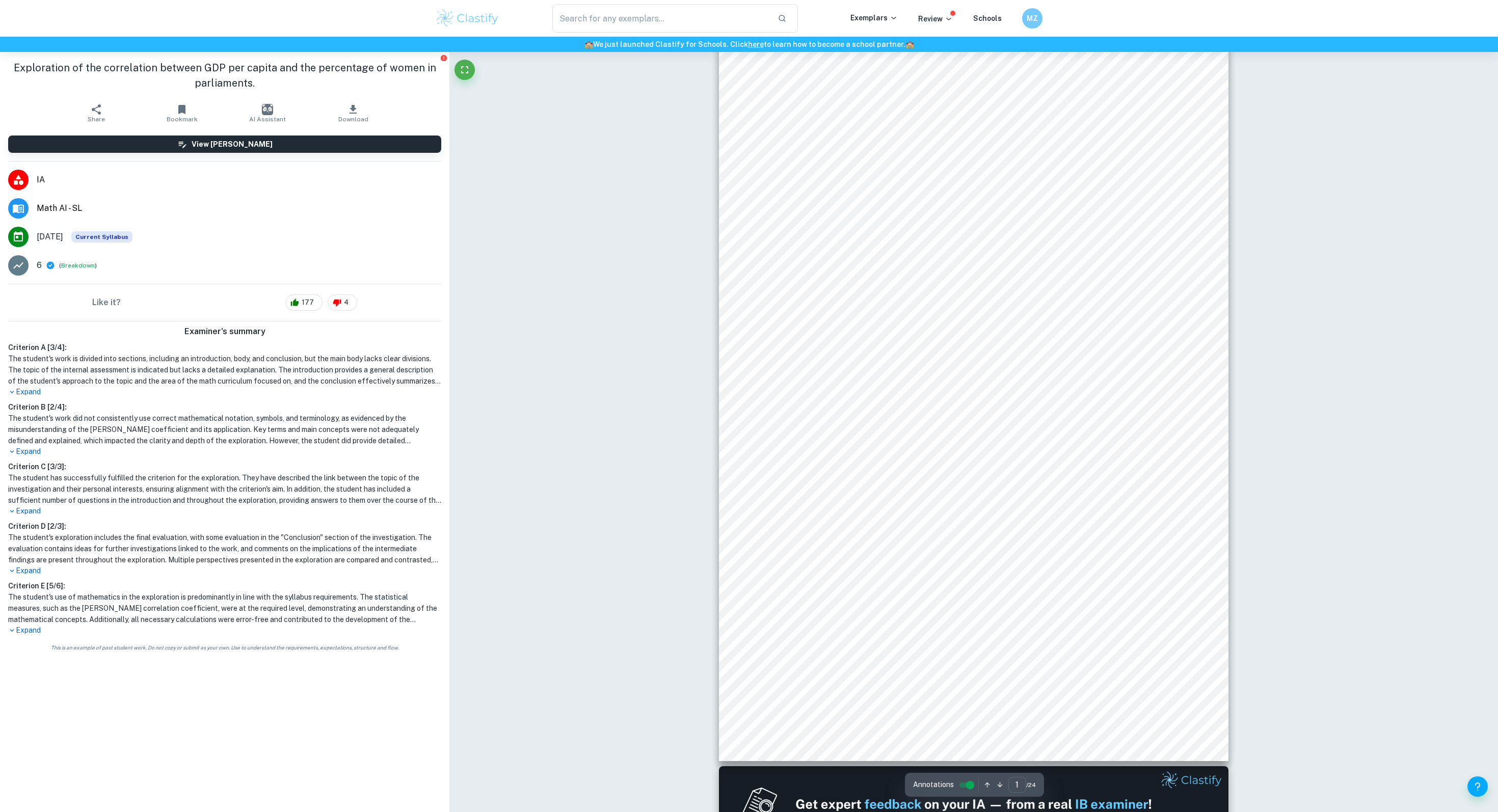
scroll to position [0, 0]
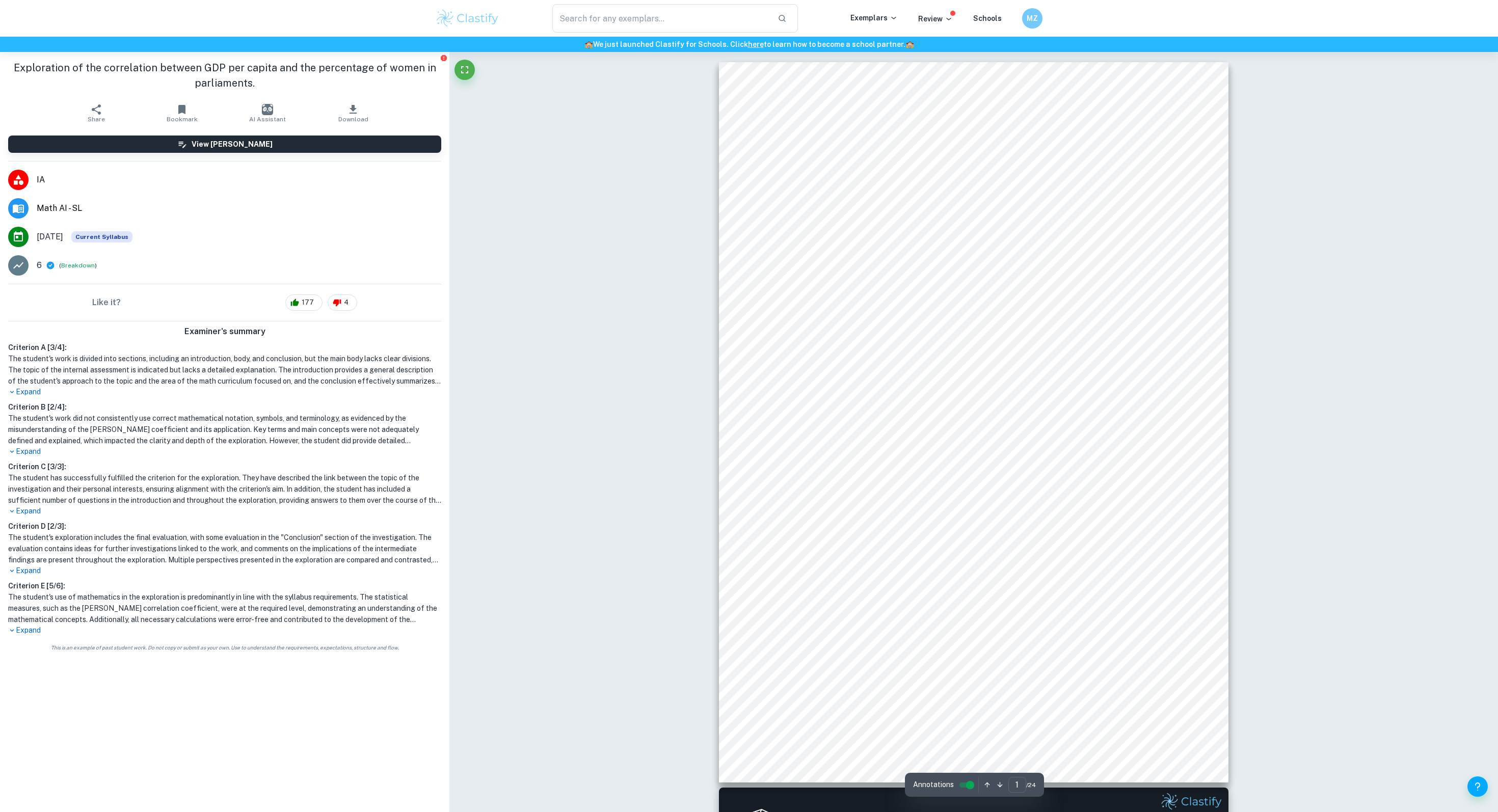
click at [463, 17] on img at bounding box center [467, 18] width 65 height 20
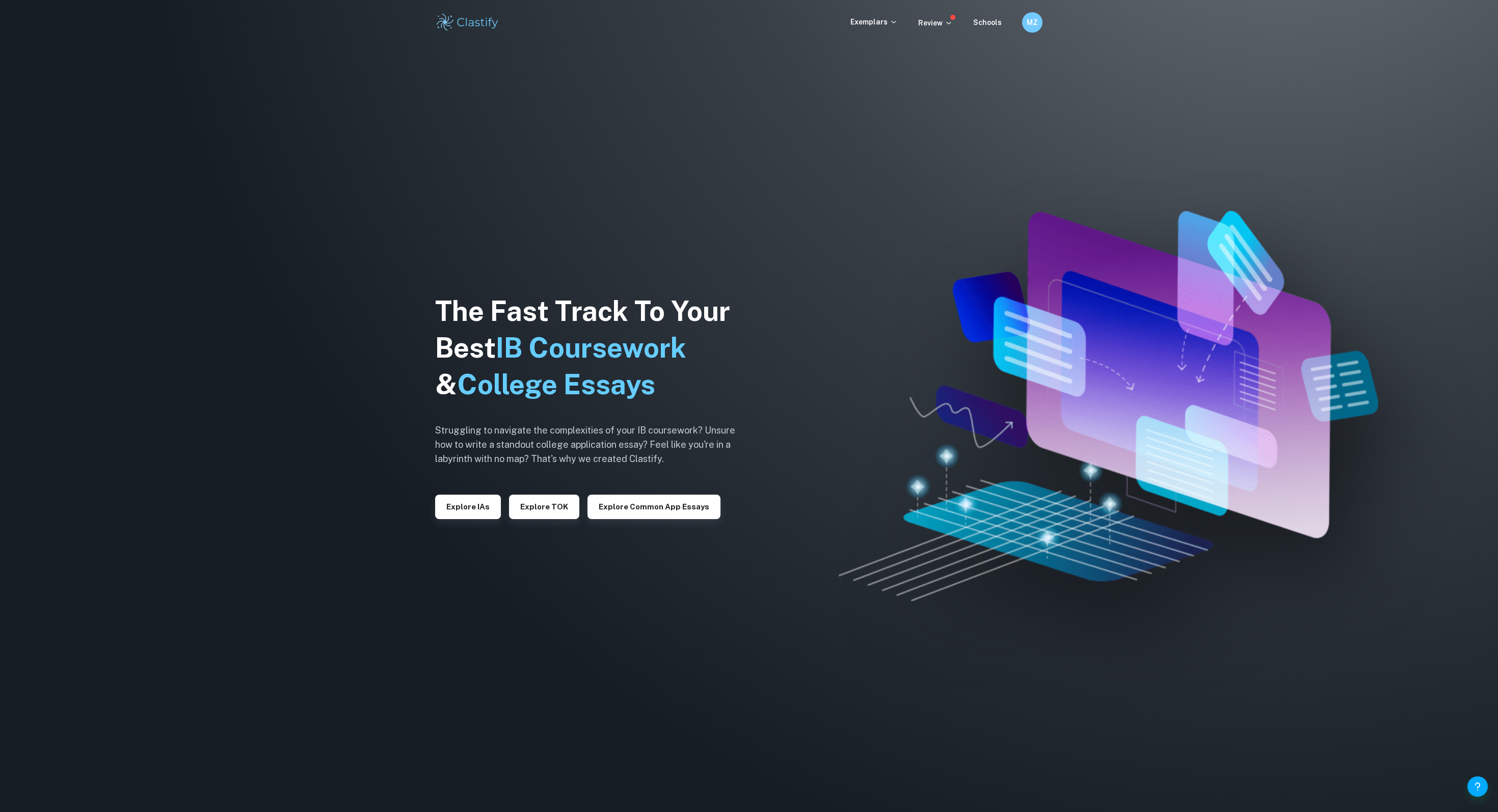
click at [463, 523] on div "The Fast Track To Your Best IB Coursework & College Essays Struggling to naviga…" at bounding box center [593, 406] width 316 height 348
click at [463, 506] on button "Explore IAs" at bounding box center [468, 507] width 66 height 24
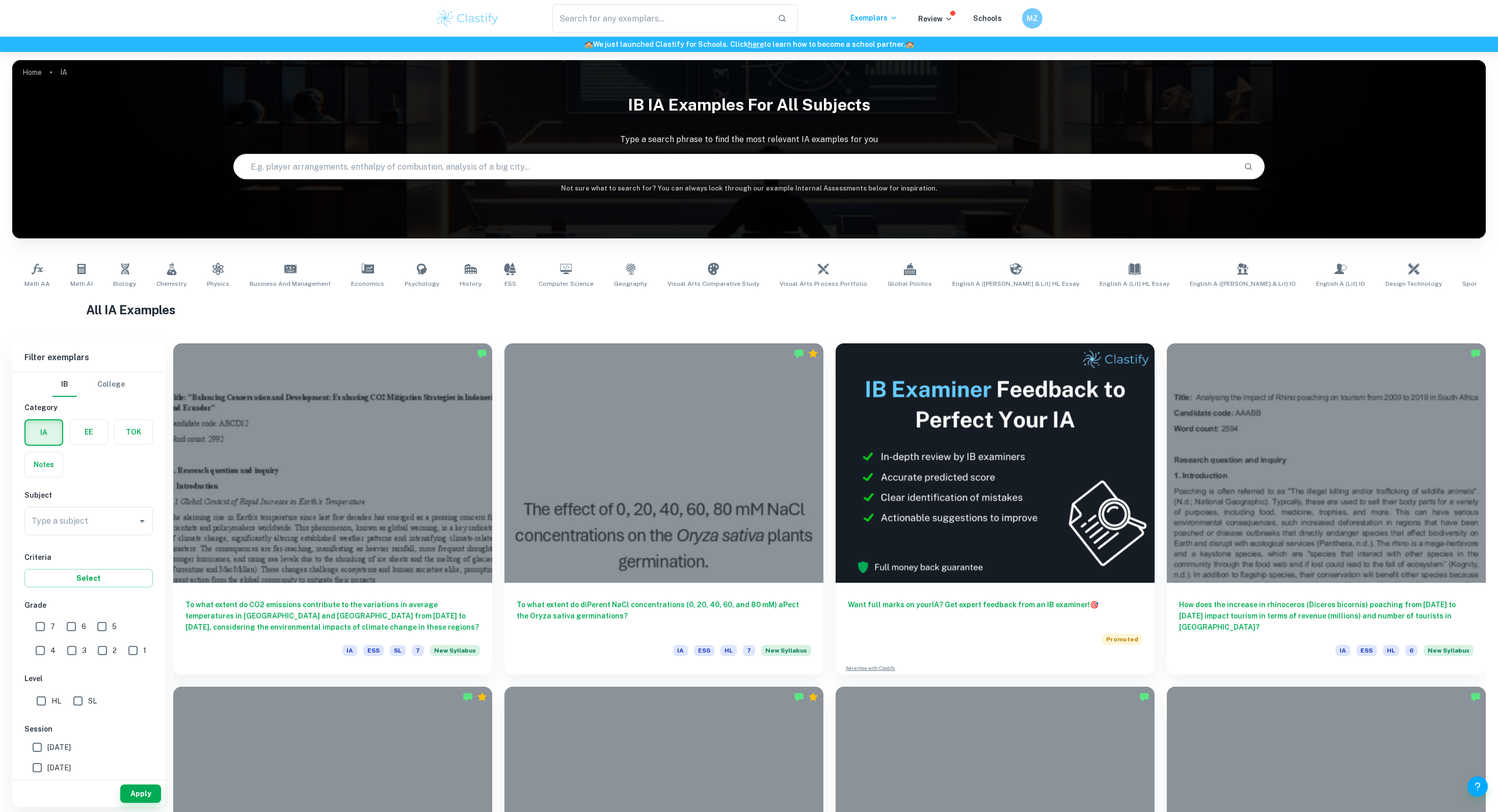
click at [282, 170] on input "text" at bounding box center [734, 166] width 1002 height 28
click at [78, 513] on div "Type a subject Type a subject" at bounding box center [88, 521] width 129 height 28
click at [58, 588] on li "Math AA" at bounding box center [88, 591] width 129 height 19
type input "Math AA"
click at [139, 795] on button "Apply" at bounding box center [141, 793] width 41 height 19
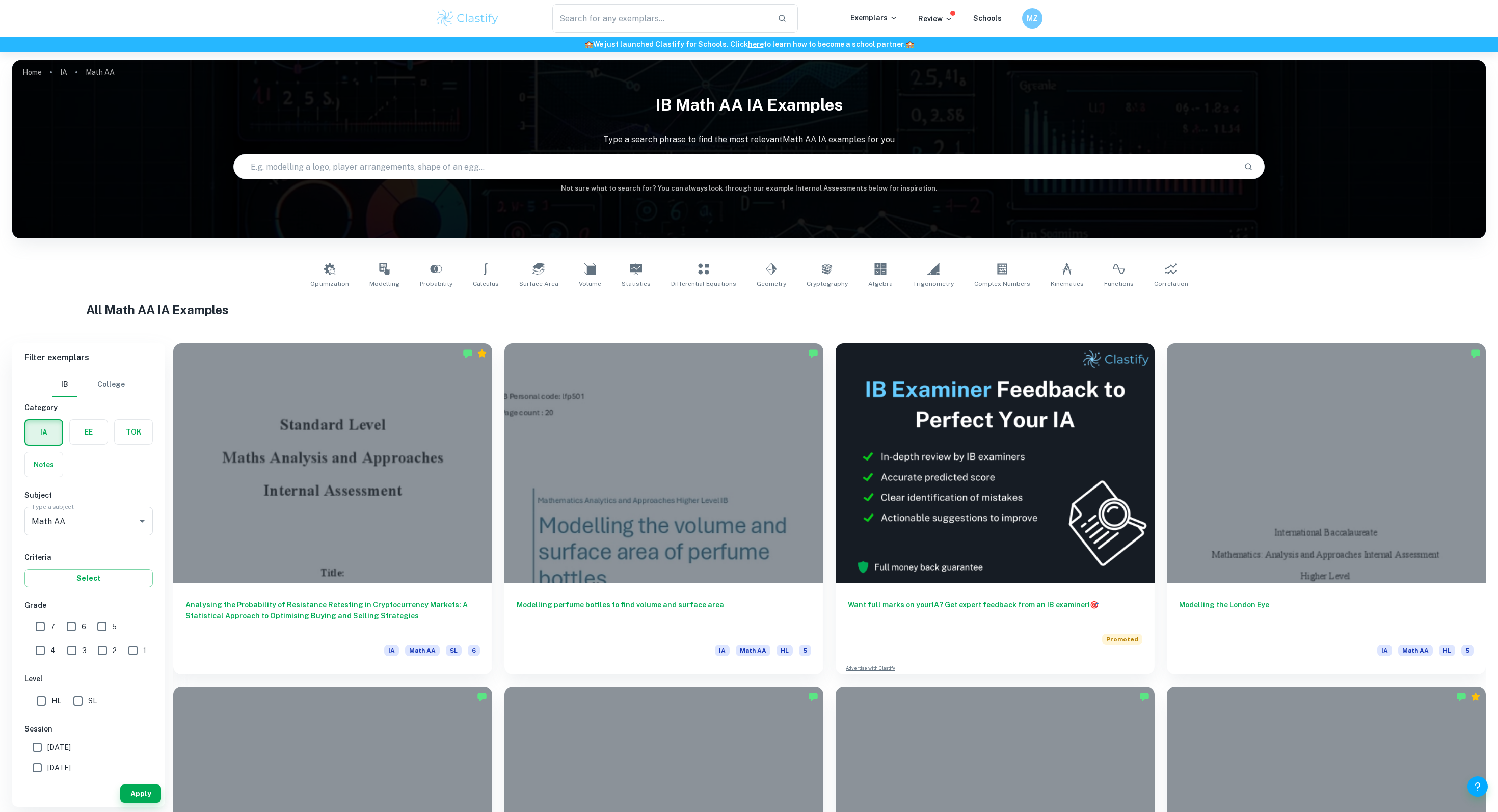
click at [1158, 294] on div "Optimization Modelling Probability Calculus Surface Area Volume Statistics Diff…" at bounding box center [749, 276] width 1474 height 50
click at [1158, 286] on span "Correlation" at bounding box center [1171, 284] width 34 height 9
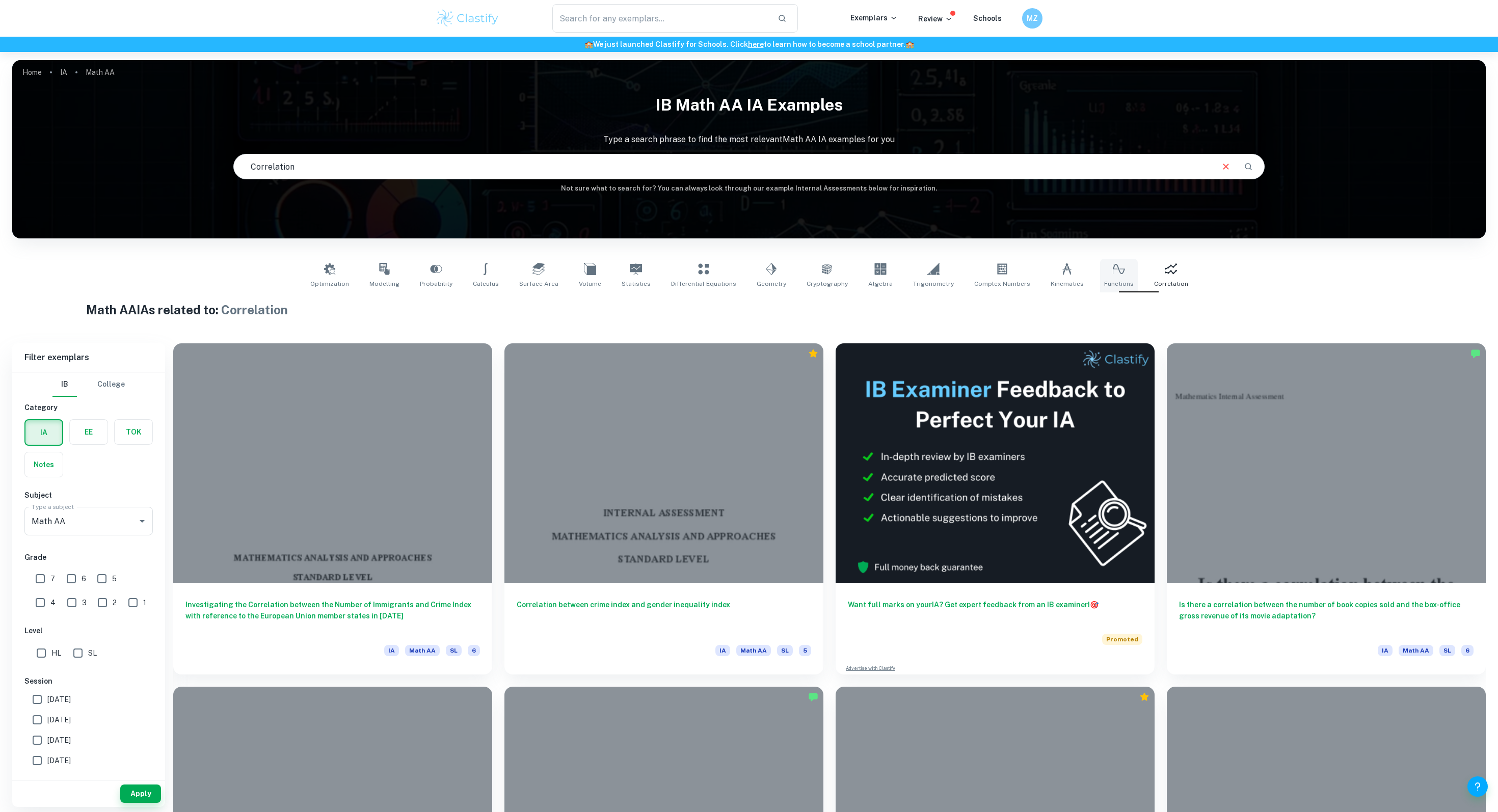
click at [1112, 285] on span "Functions" at bounding box center [1119, 284] width 30 height 9
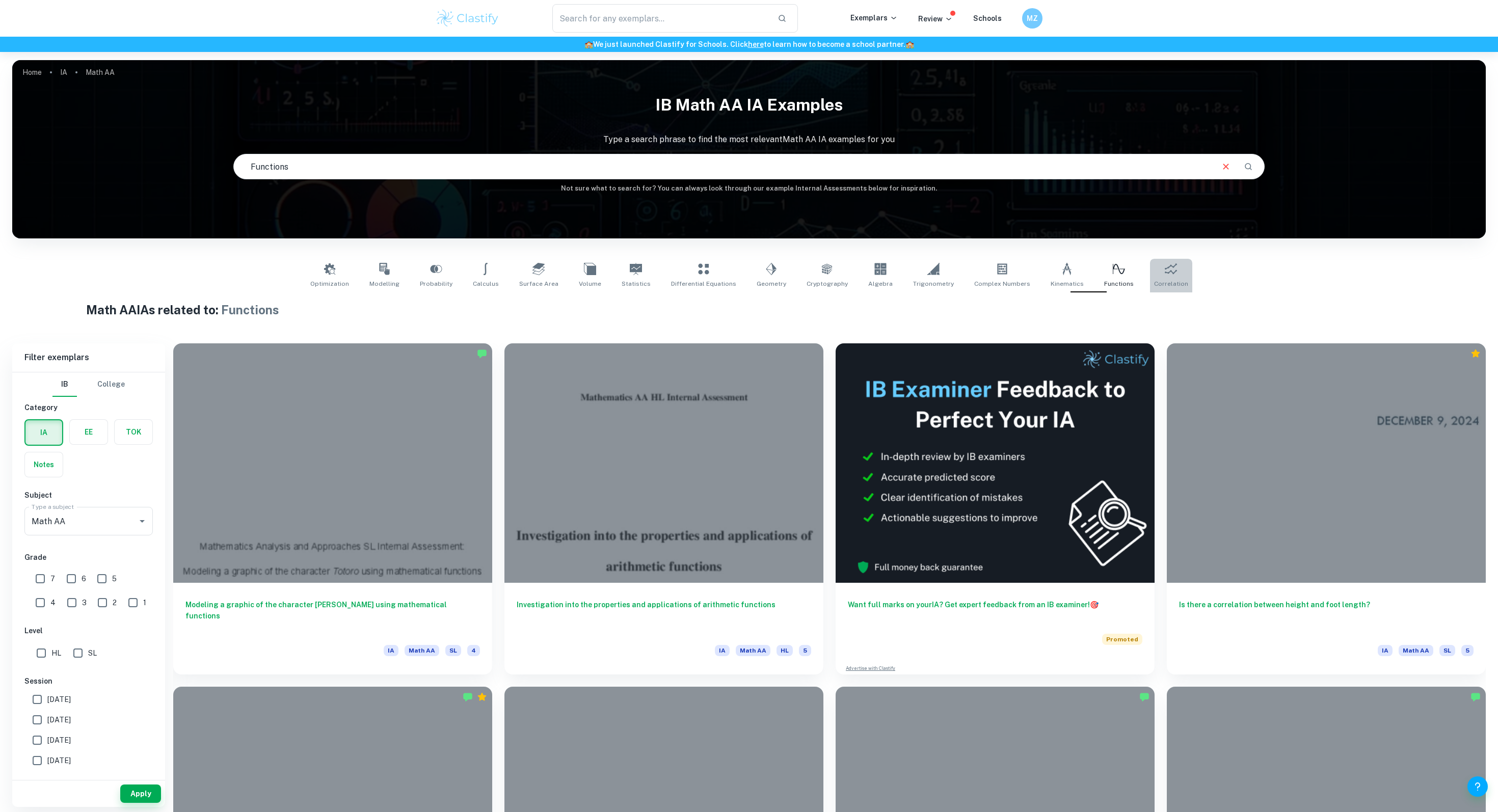
click at [1154, 282] on span "Correlation" at bounding box center [1171, 284] width 34 height 9
type input "Correlation"
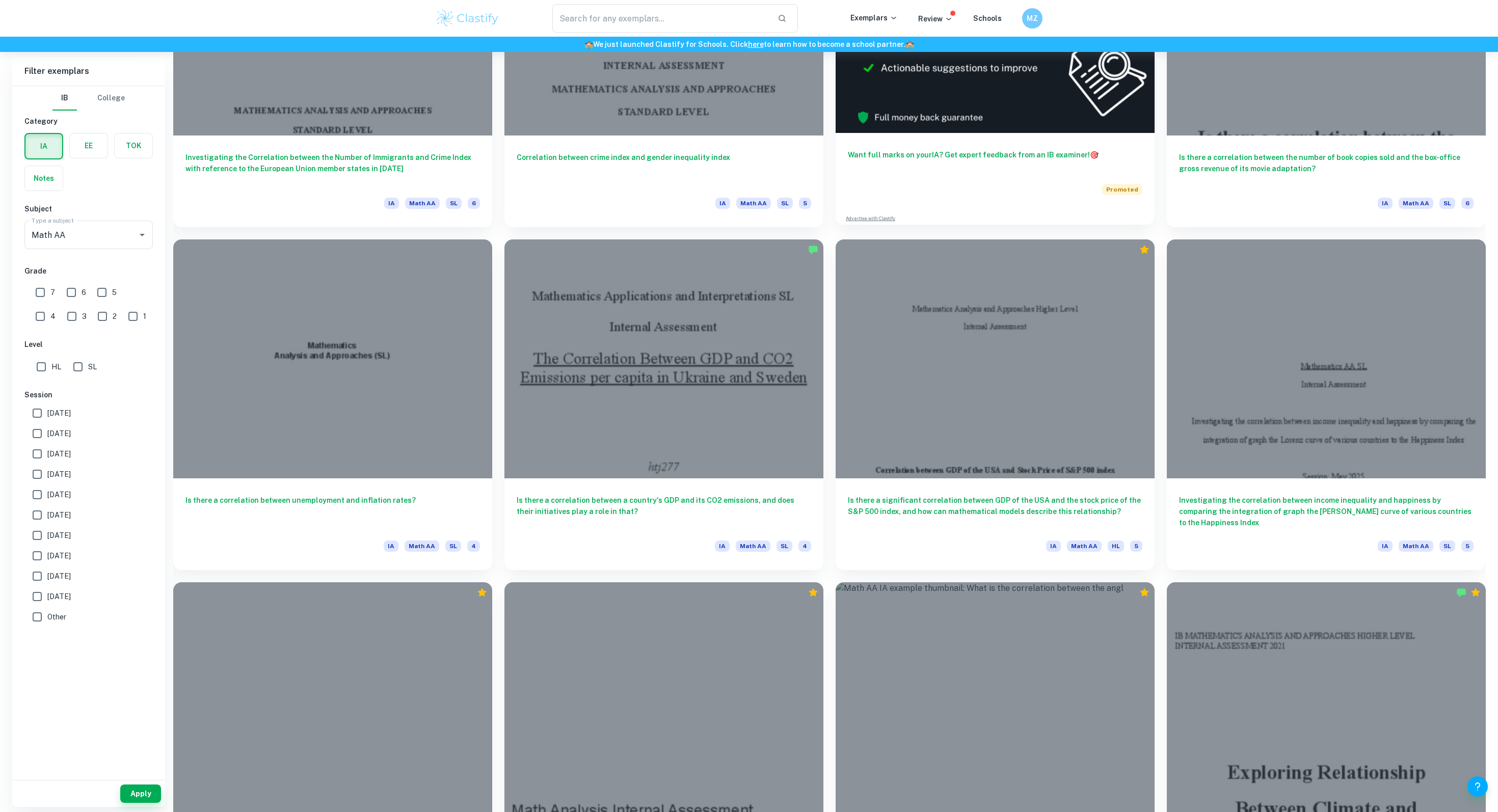
scroll to position [448, 0]
click at [73, 369] on input "SL" at bounding box center [78, 366] width 20 height 20
checkbox input "true"
click at [138, 796] on button "Apply" at bounding box center [141, 793] width 41 height 19
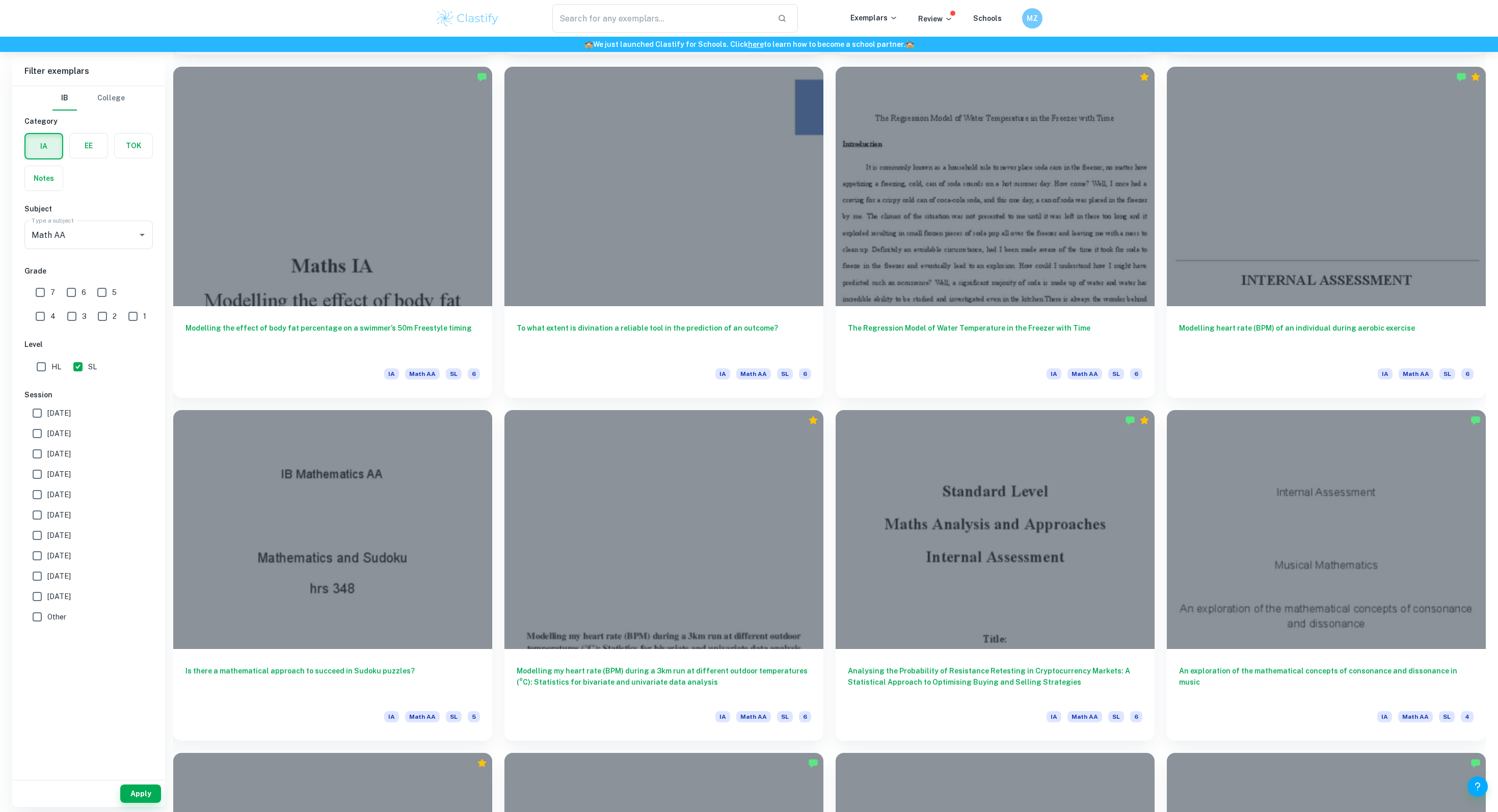
scroll to position [5081, 0]
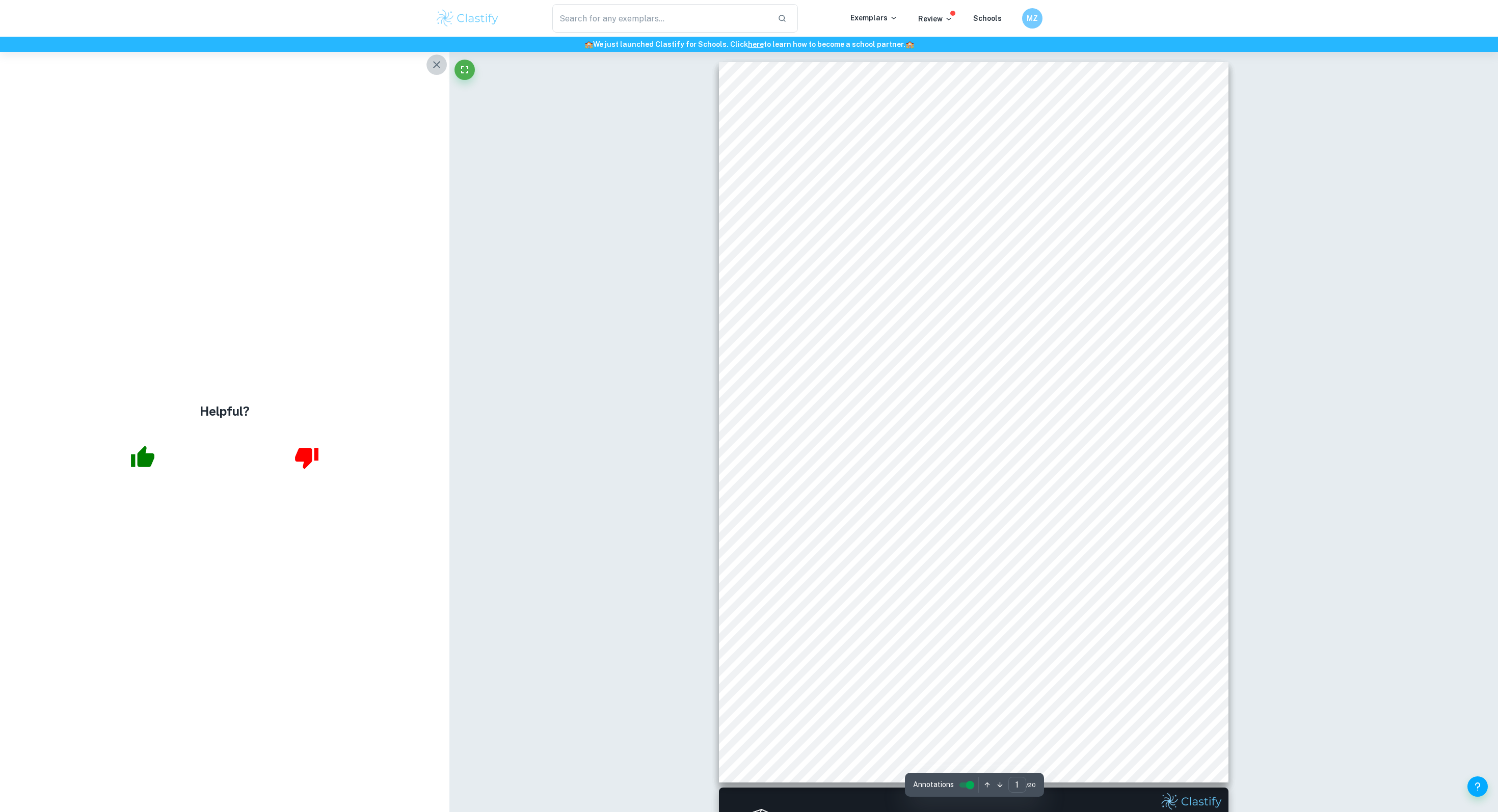
click at [430, 67] on icon "button" at bounding box center [436, 65] width 12 height 12
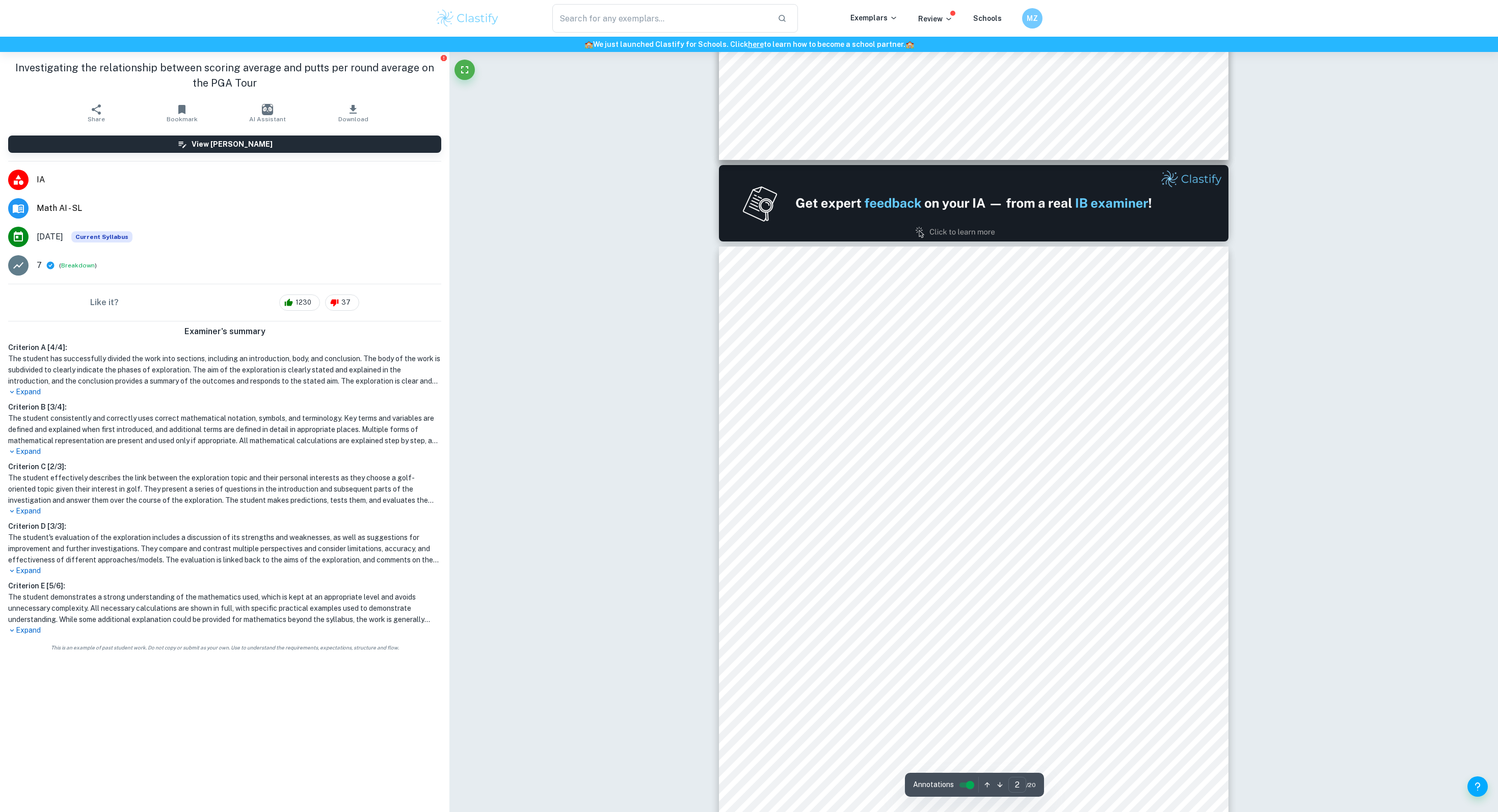
scroll to position [650, 0]
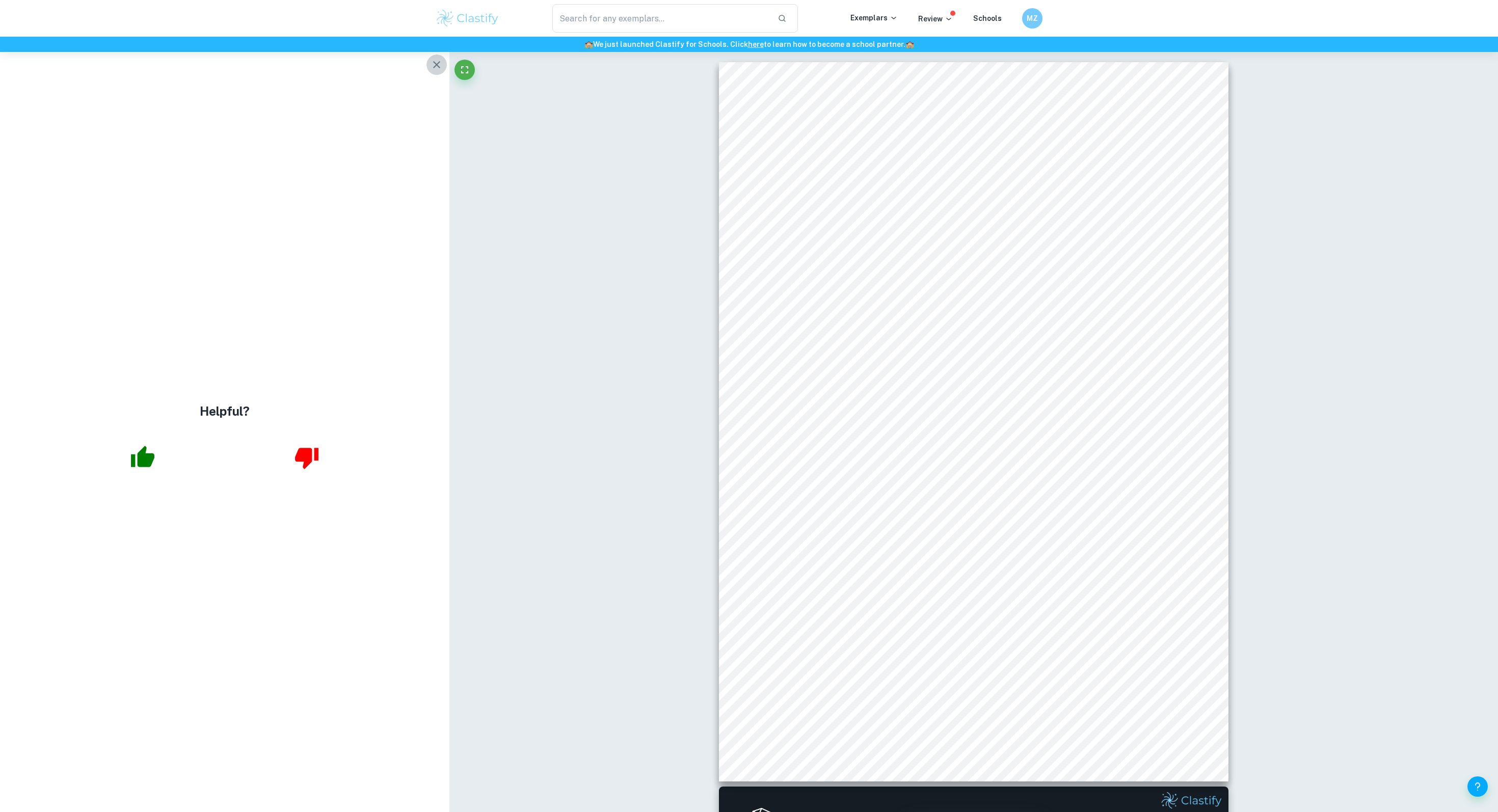
click at [431, 56] on button "button" at bounding box center [436, 65] width 20 height 20
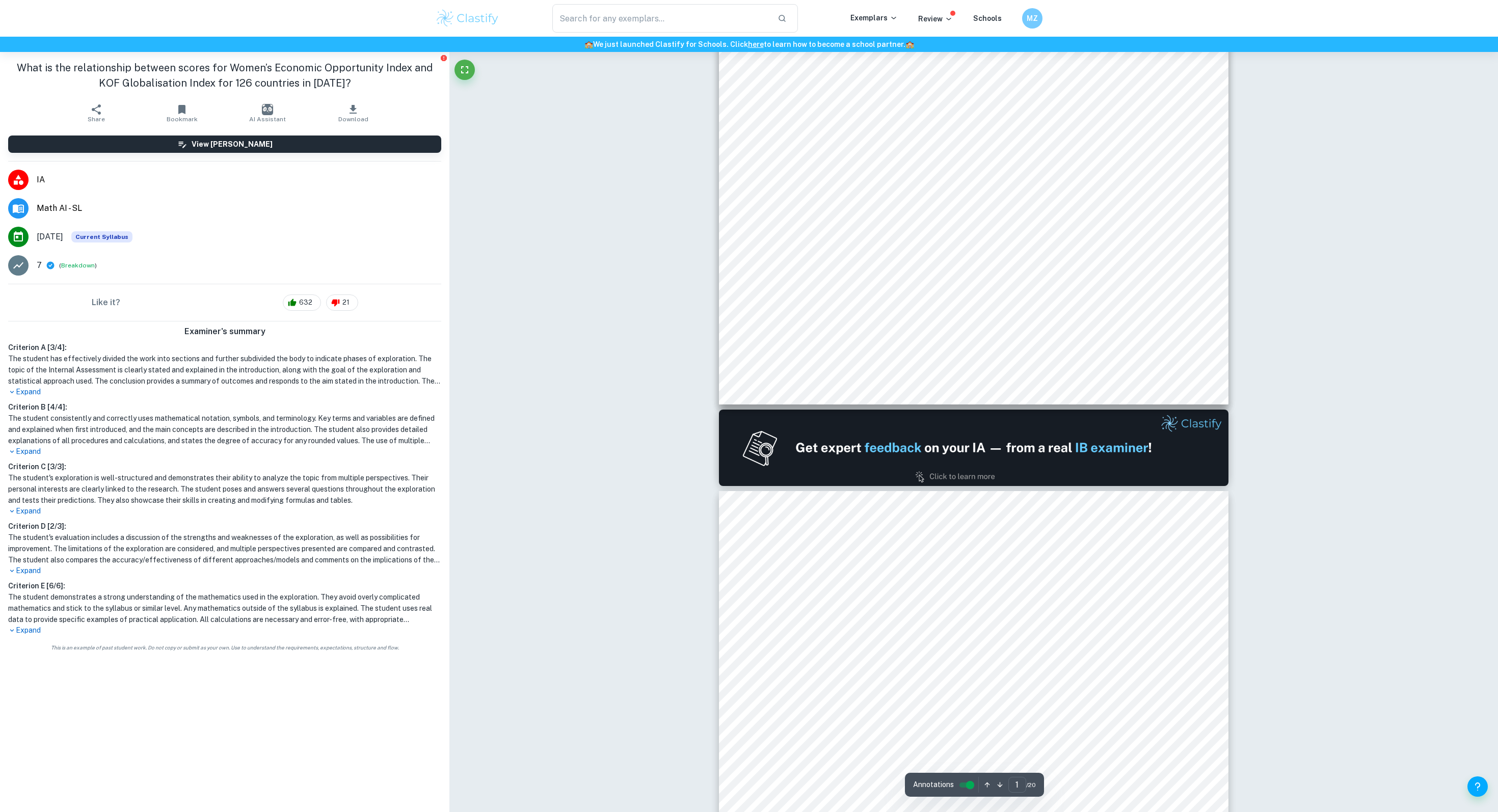
type input "2"
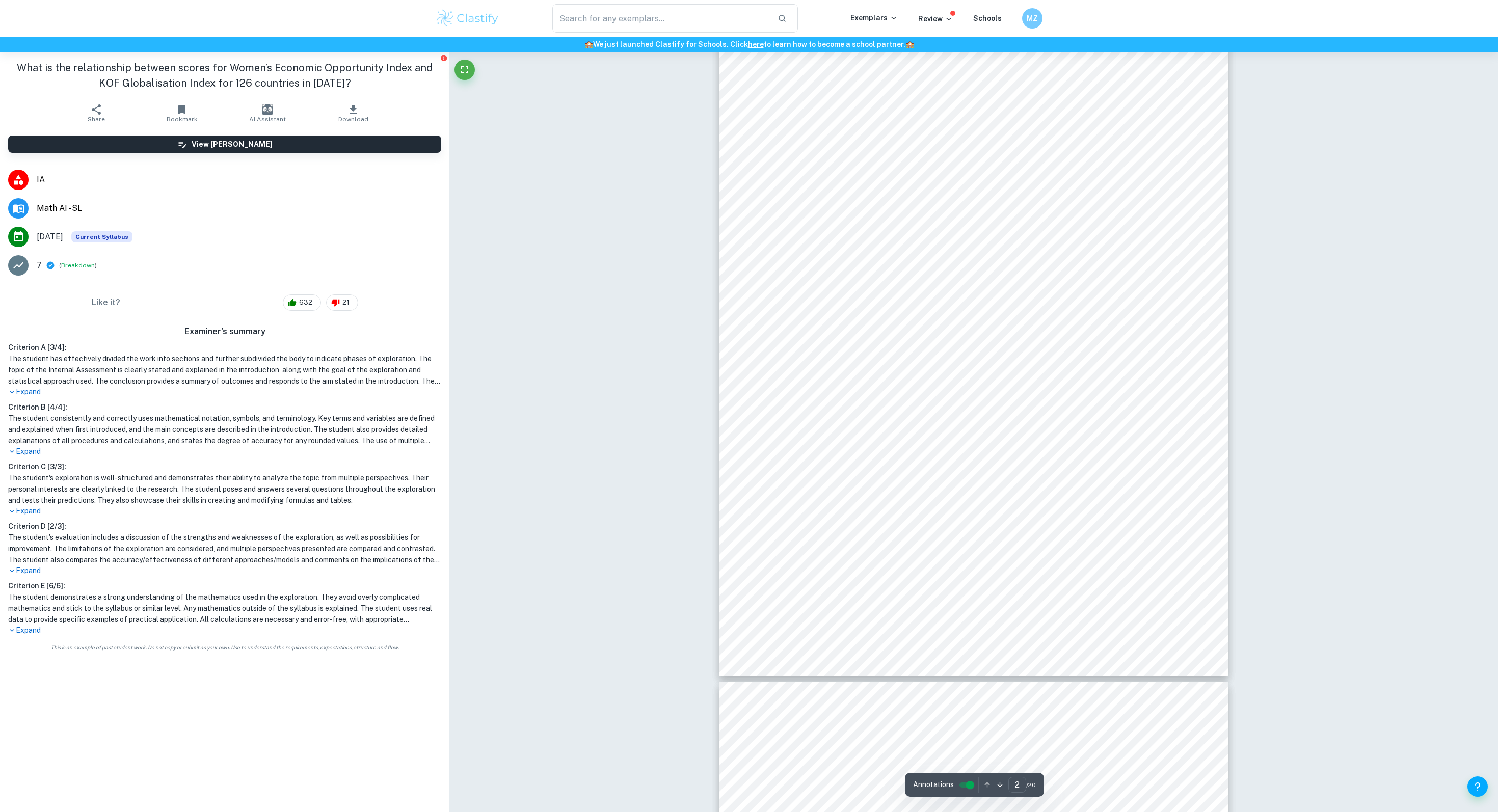
scroll to position [1084, 0]
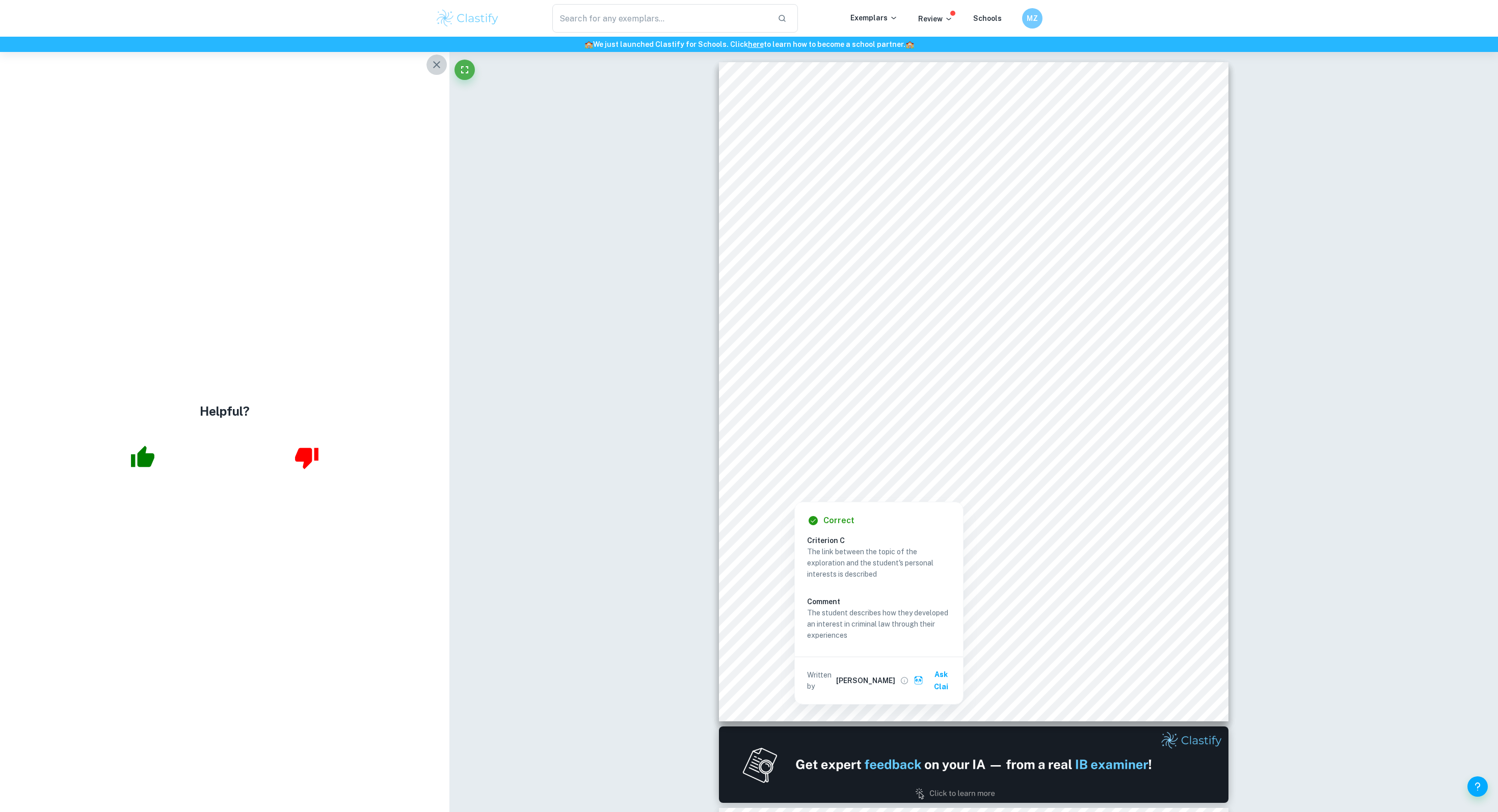
click at [426, 65] on button "button" at bounding box center [436, 65] width 20 height 20
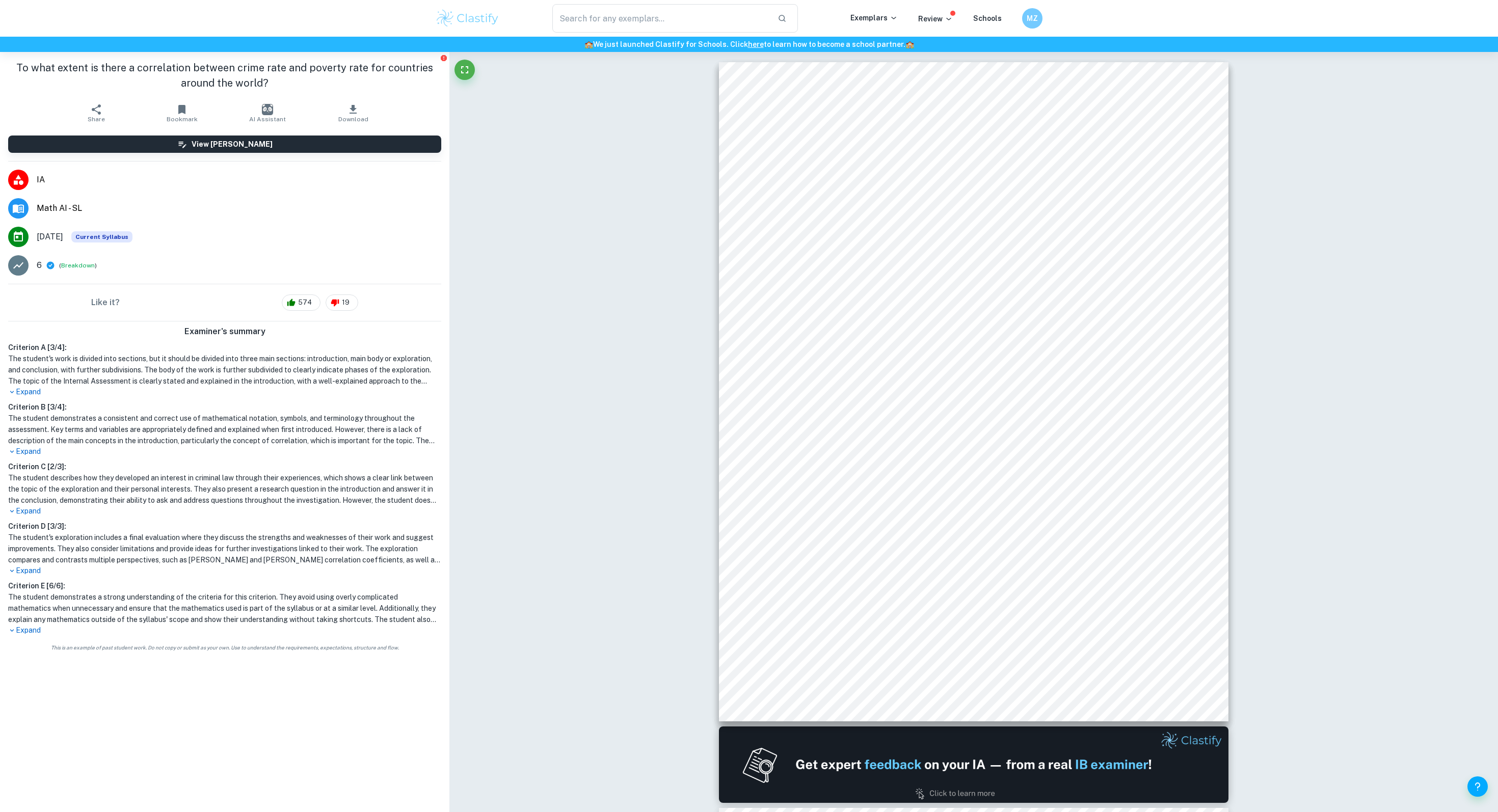
click at [472, 15] on img at bounding box center [467, 18] width 65 height 20
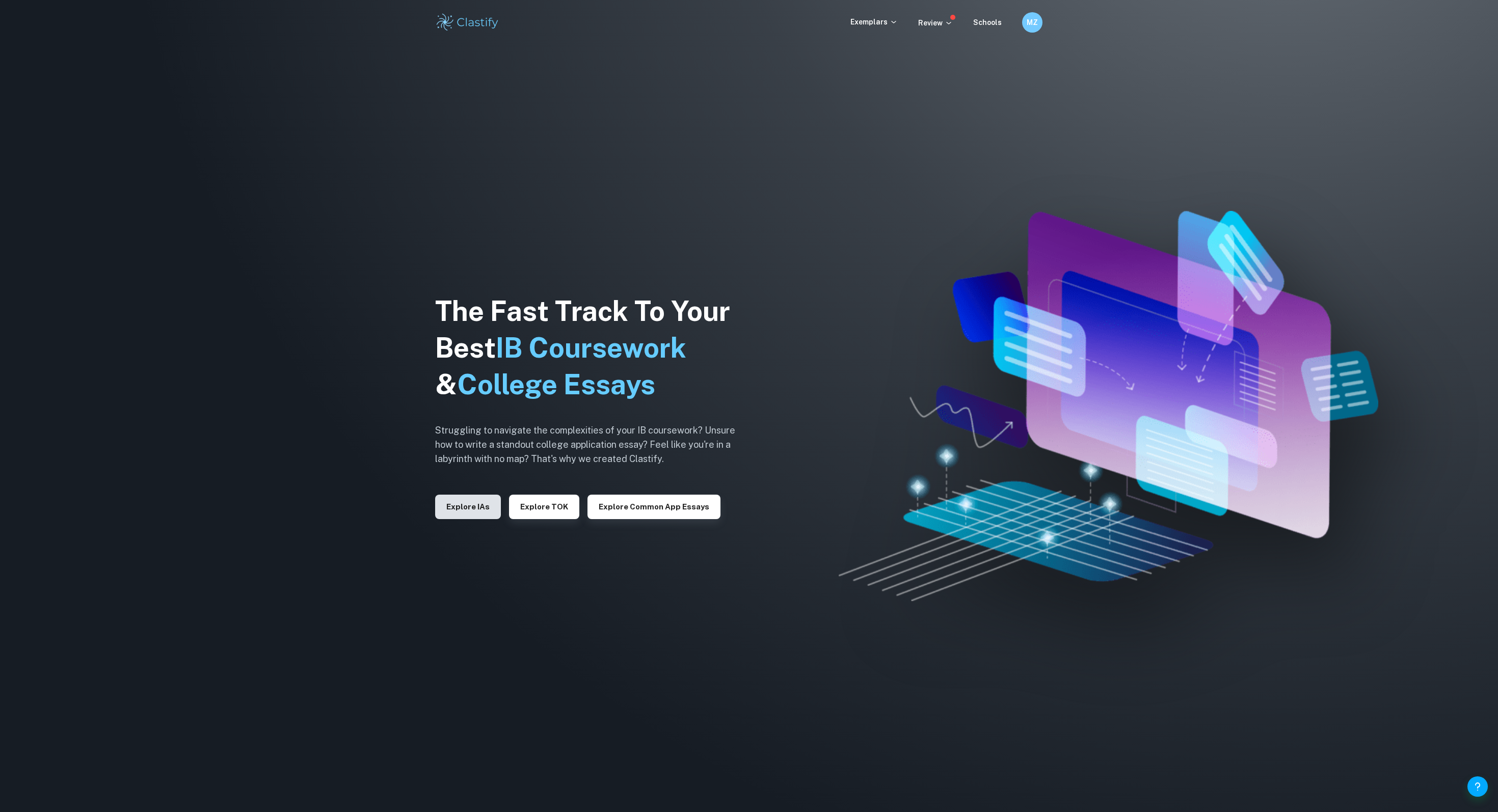
click at [466, 512] on button "Explore IAs" at bounding box center [468, 507] width 66 height 24
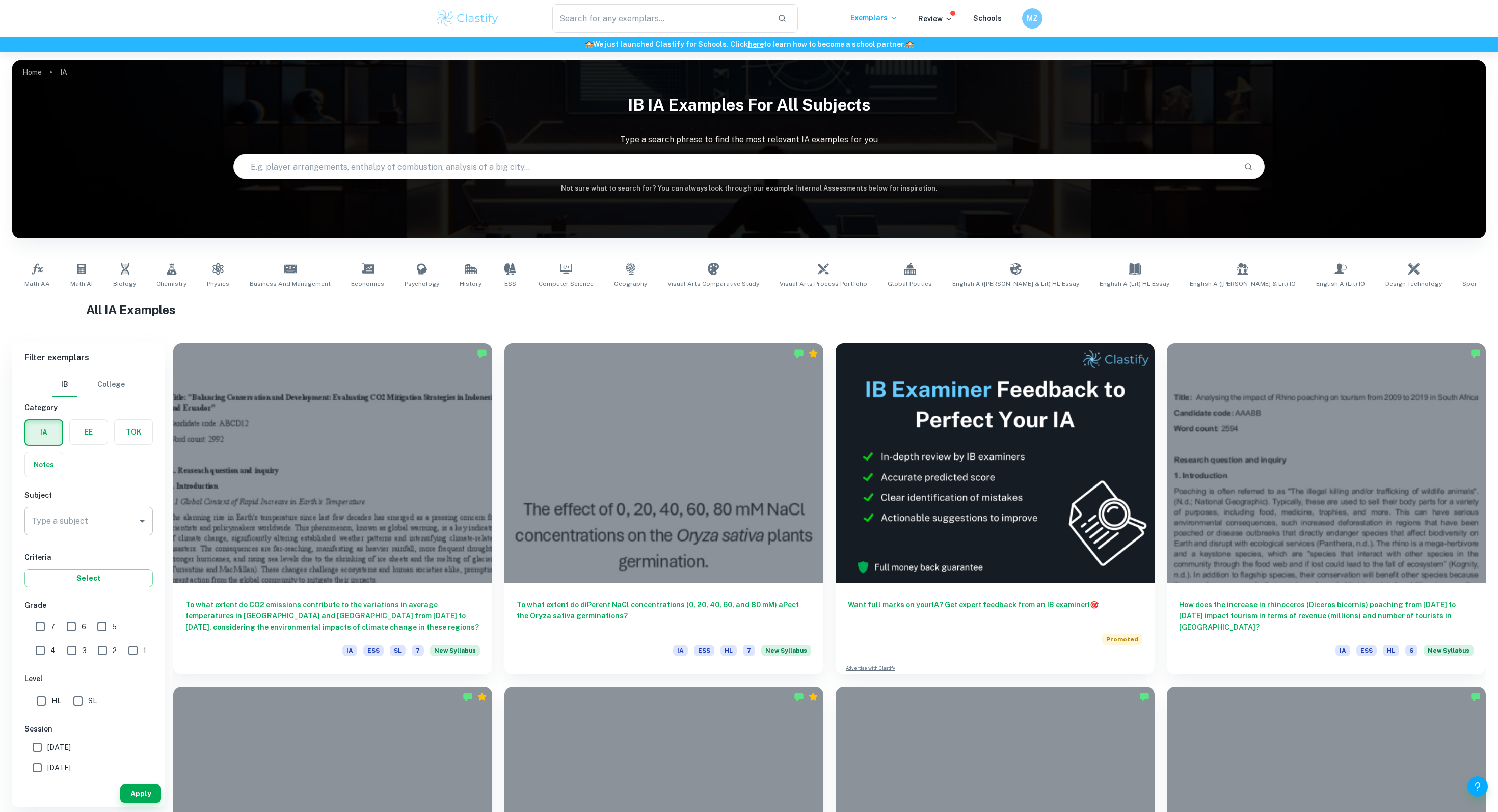
click at [105, 526] on input "Type a subject" at bounding box center [81, 521] width 104 height 19
click at [89, 606] on li "Math AI" at bounding box center [88, 610] width 129 height 19
type input "Math AI"
click at [131, 791] on button "Apply" at bounding box center [141, 793] width 41 height 19
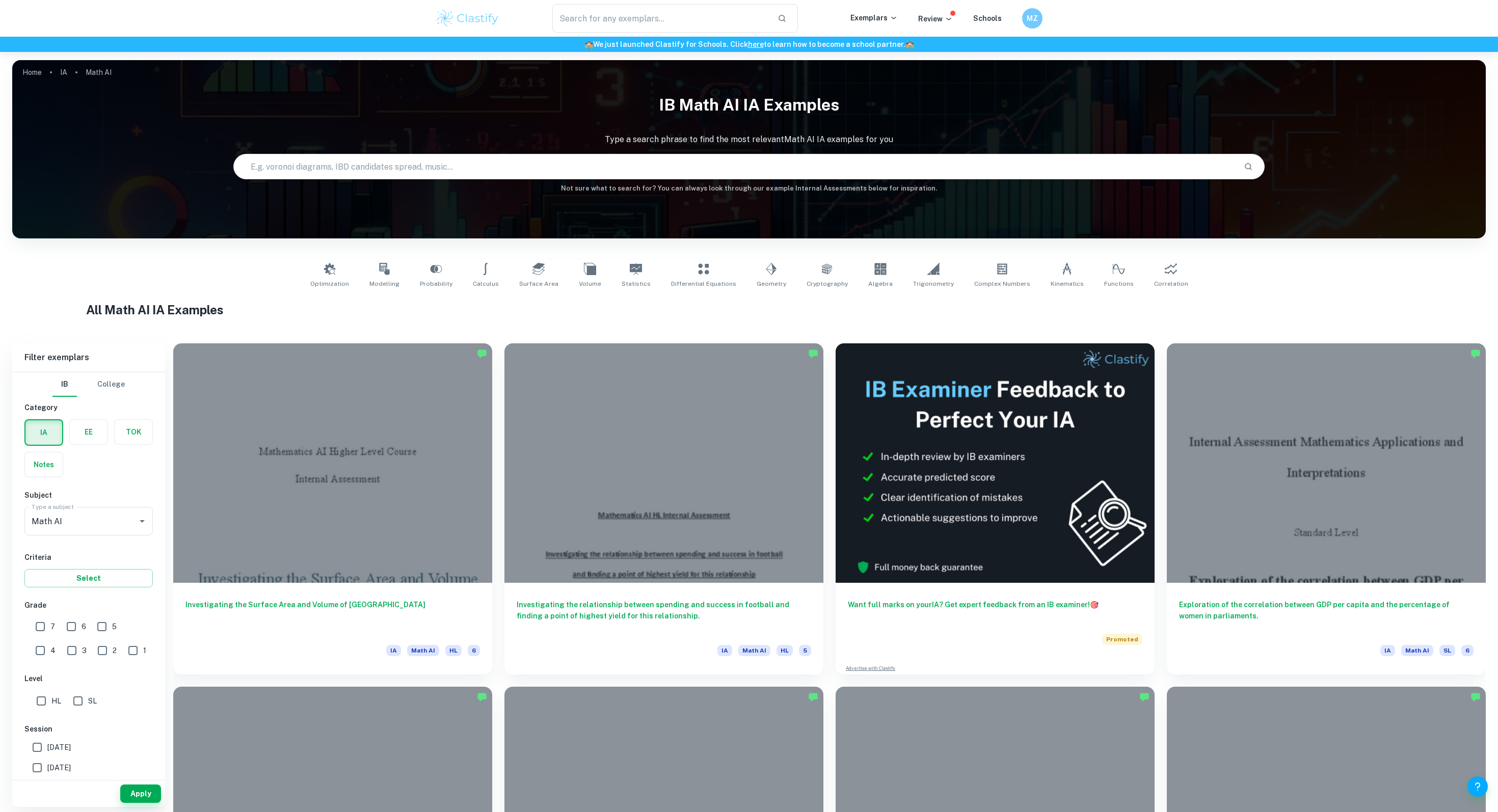
click at [315, 167] on input "text" at bounding box center [734, 166] width 1002 height 28
type input "speed height"
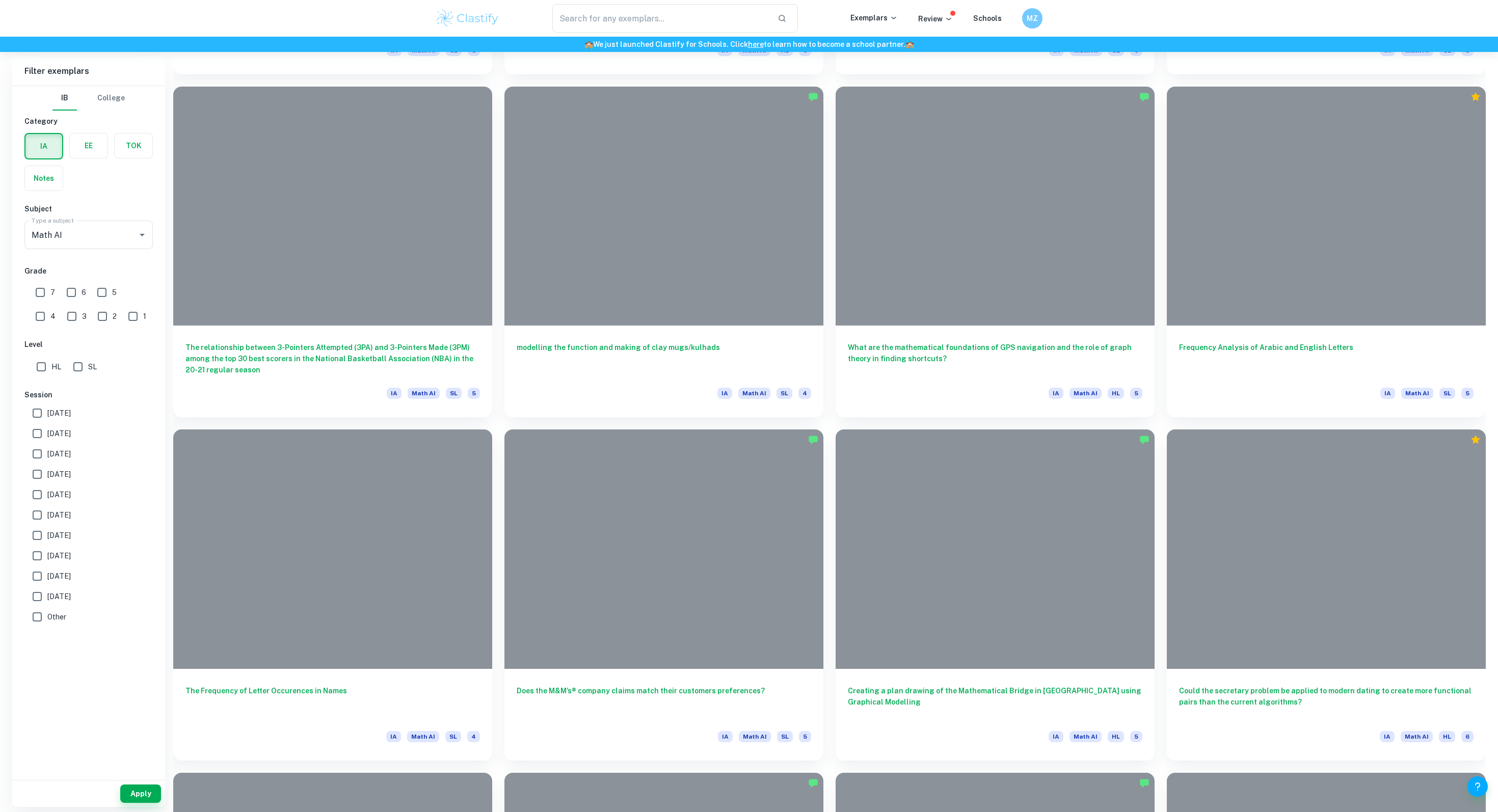
scroll to position [6291, 0]
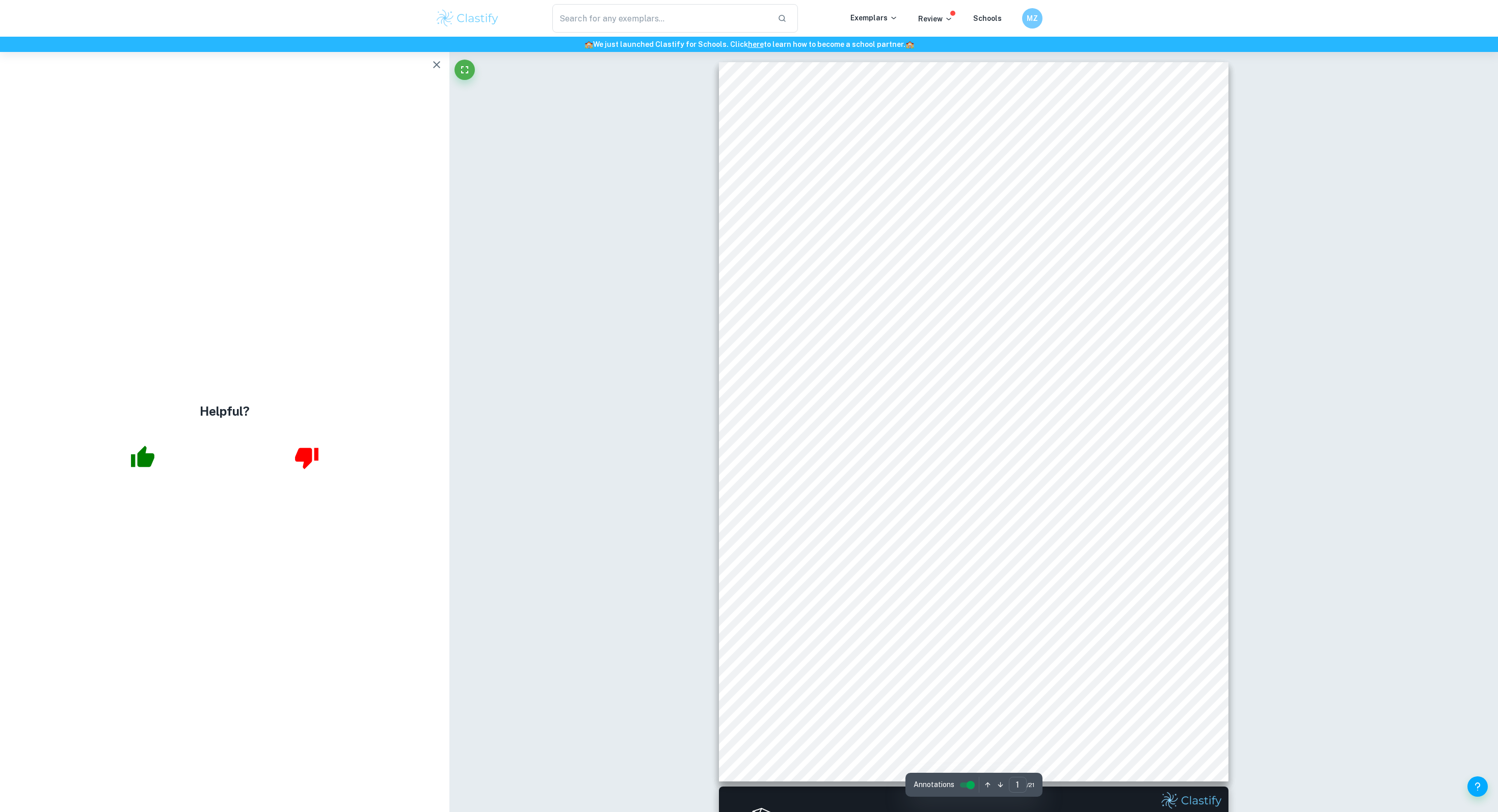
click at [432, 60] on icon "button" at bounding box center [436, 65] width 12 height 12
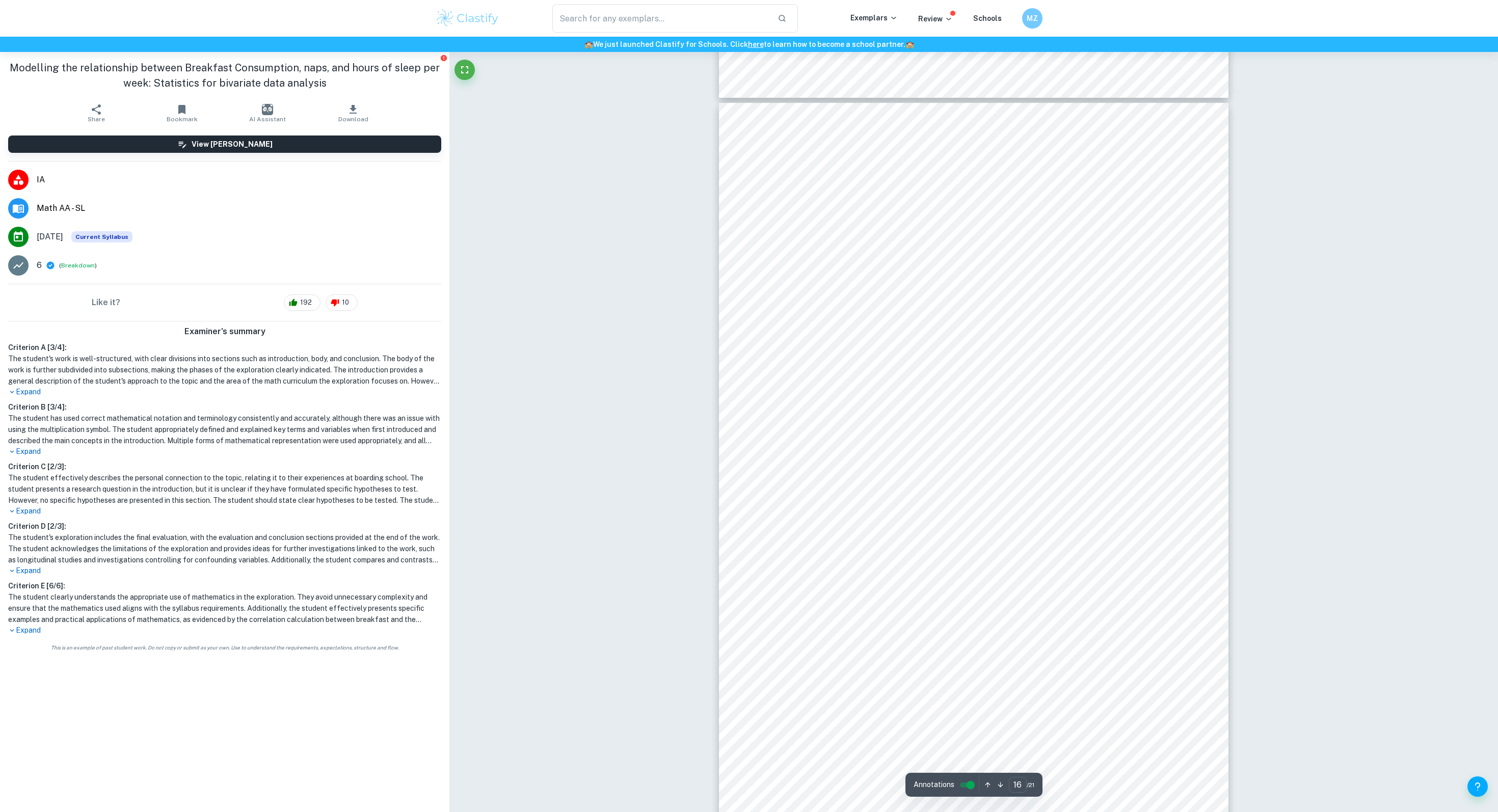
scroll to position [10914, 0]
type input "21"
